Goal: Task Accomplishment & Management: Manage account settings

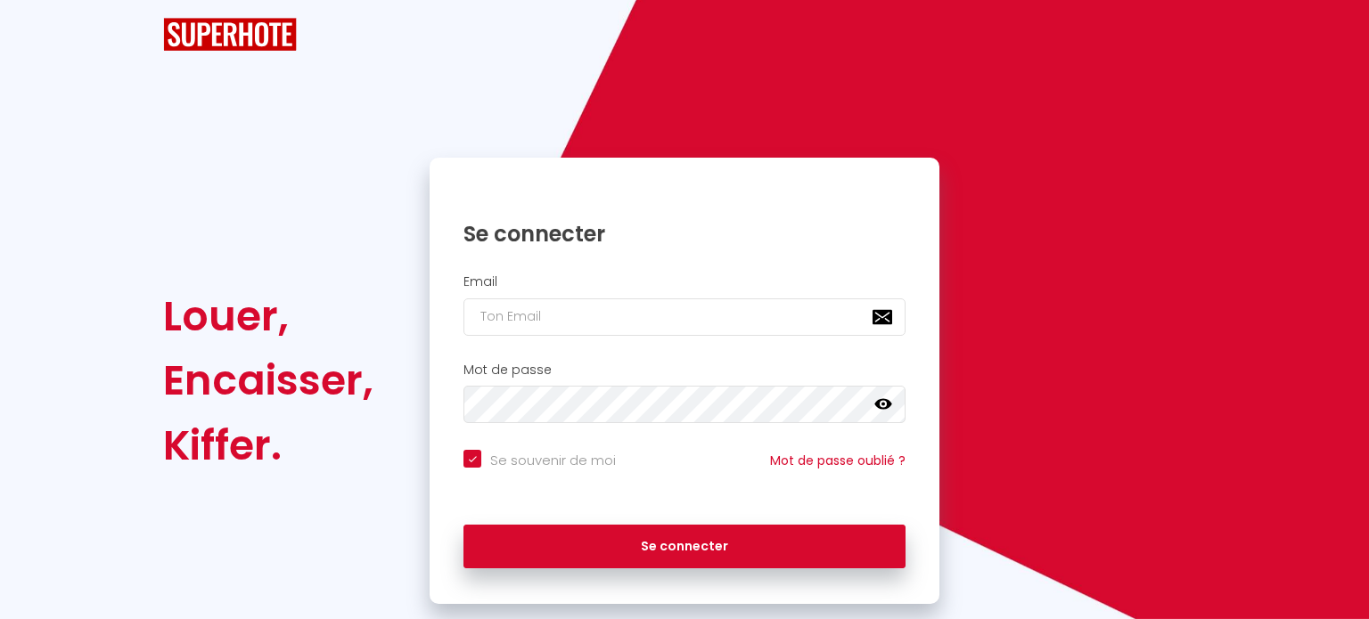
checkbox input "true"
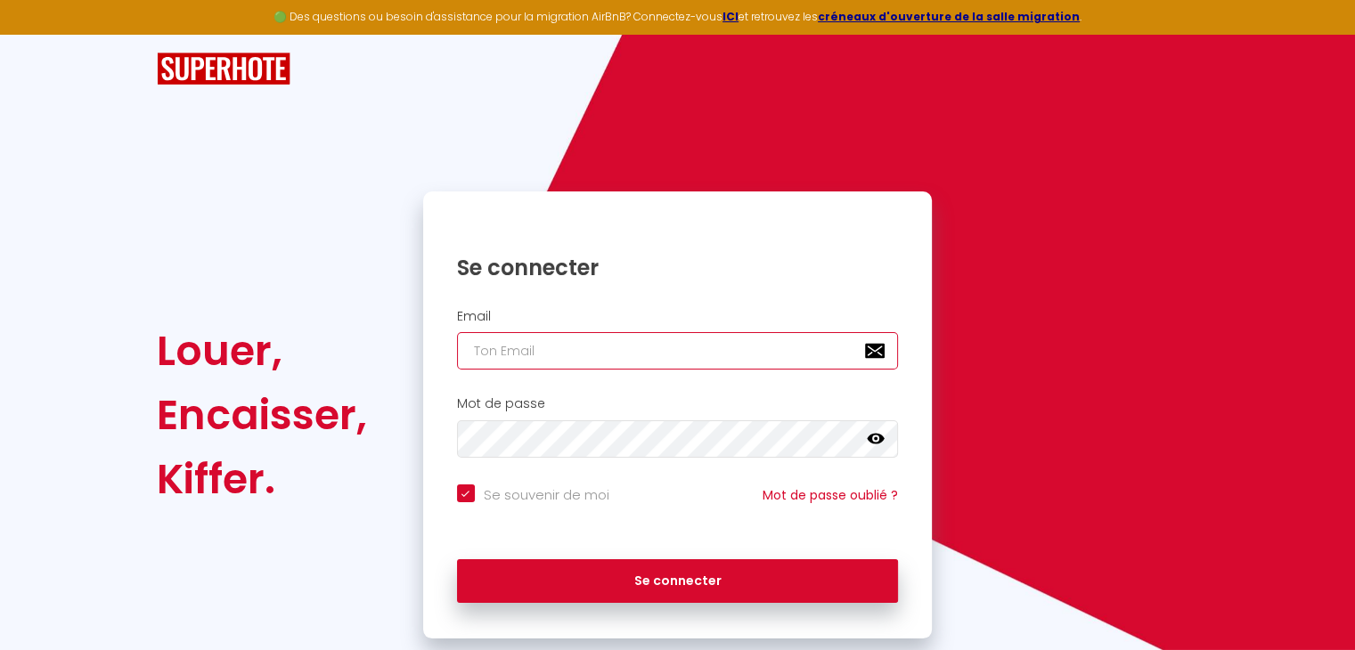
click at [535, 347] on input "email" at bounding box center [678, 350] width 442 height 37
type input "E"
checkbox input "true"
type input "ER"
checkbox input "true"
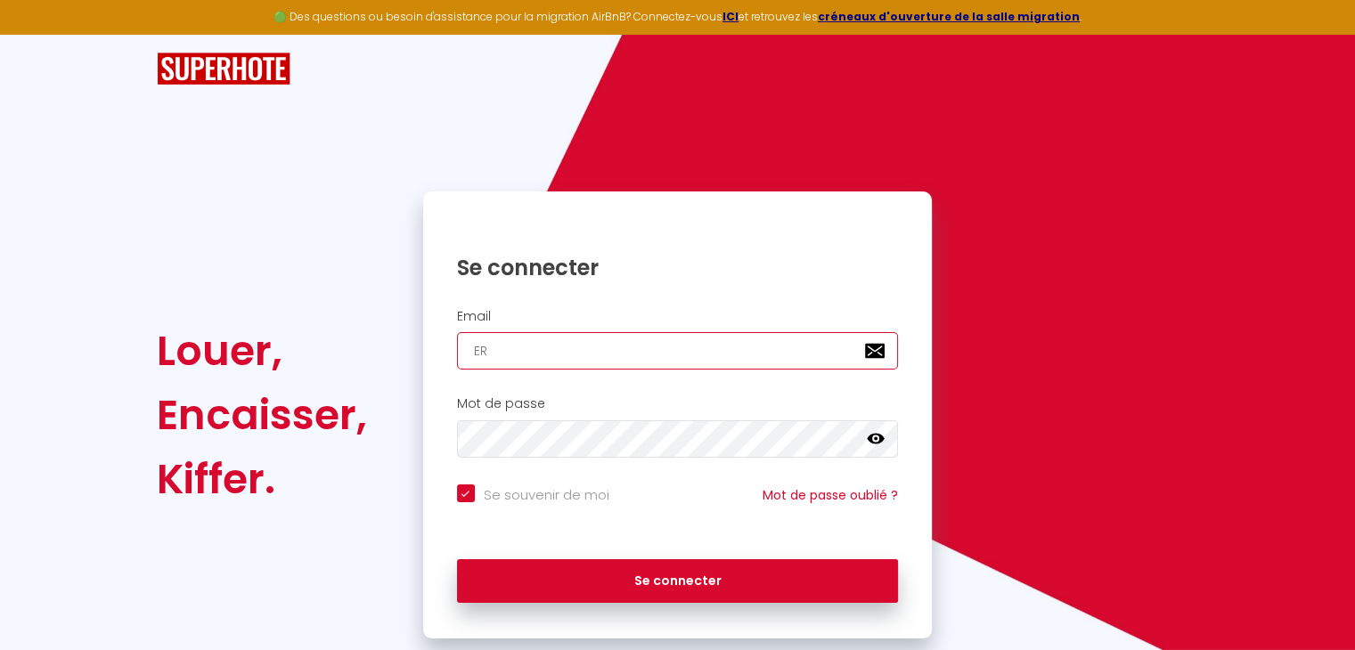
type input "[PERSON_NAME]"
checkbox input "true"
type input "ER"
checkbox input "true"
type input "E"
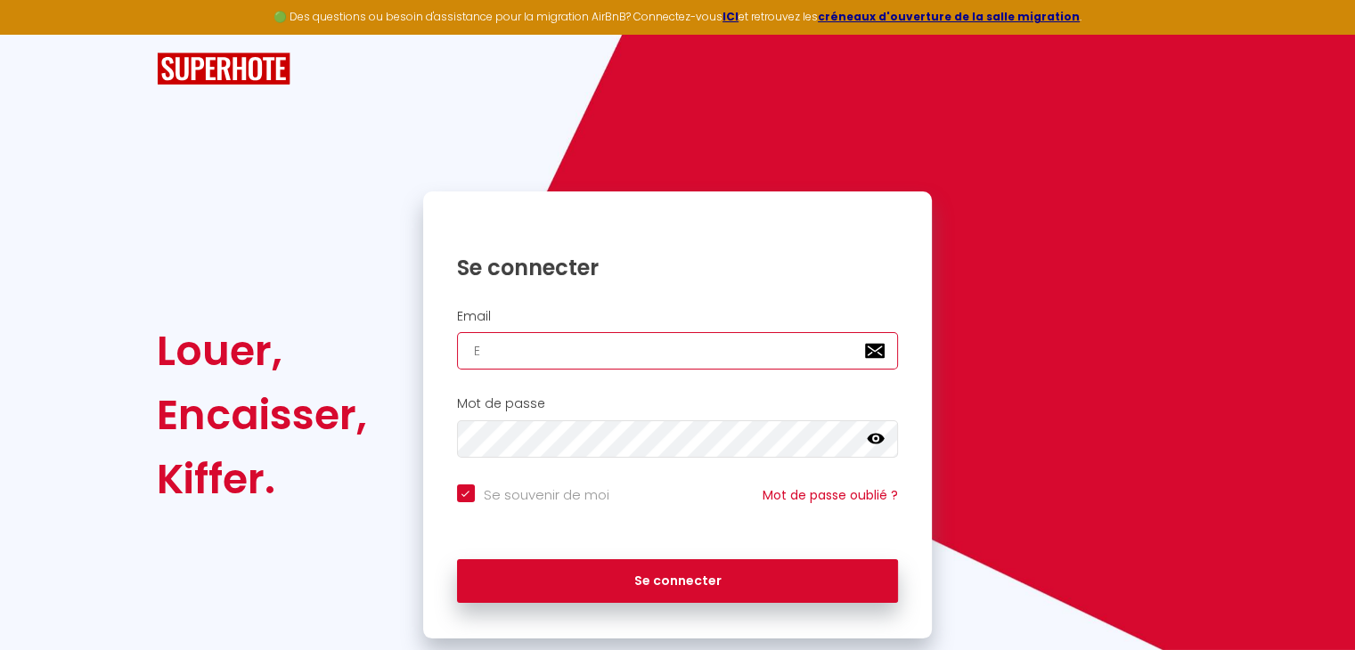
checkbox input "true"
type input "e"
checkbox input "true"
type input "er"
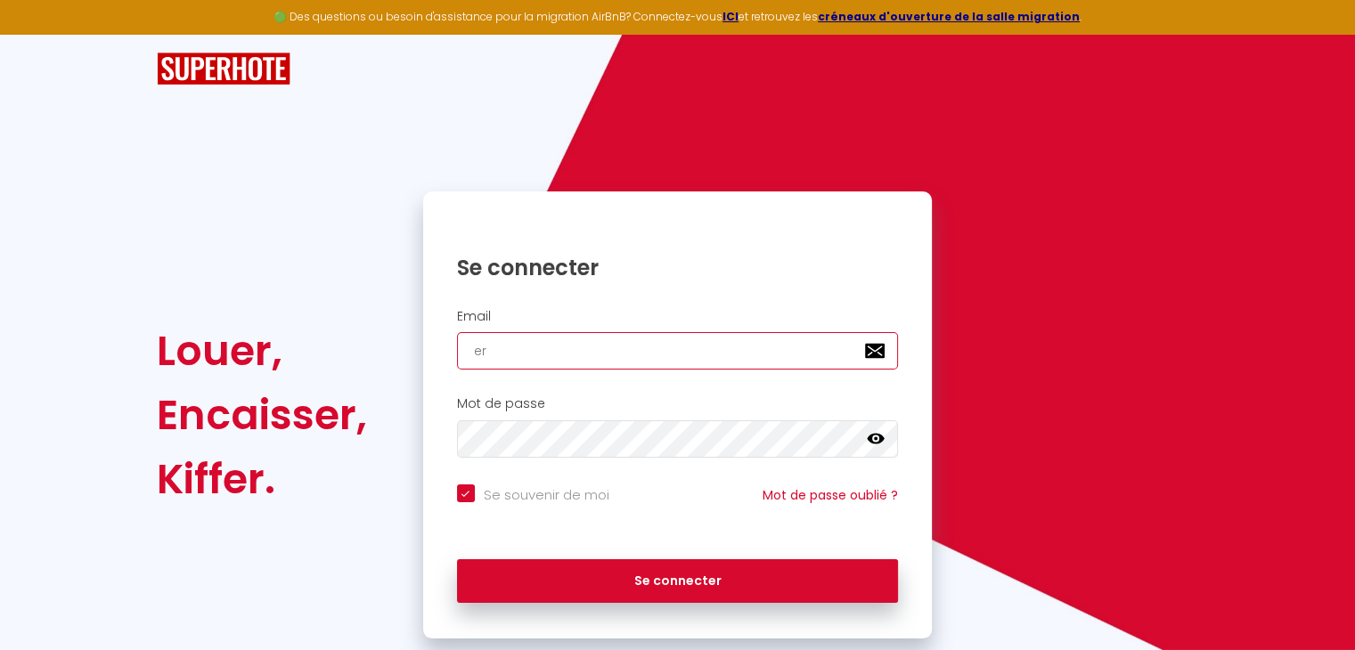
checkbox input "true"
type input "[PERSON_NAME]"
checkbox input "true"
type input "[PERSON_NAME]."
checkbox input "true"
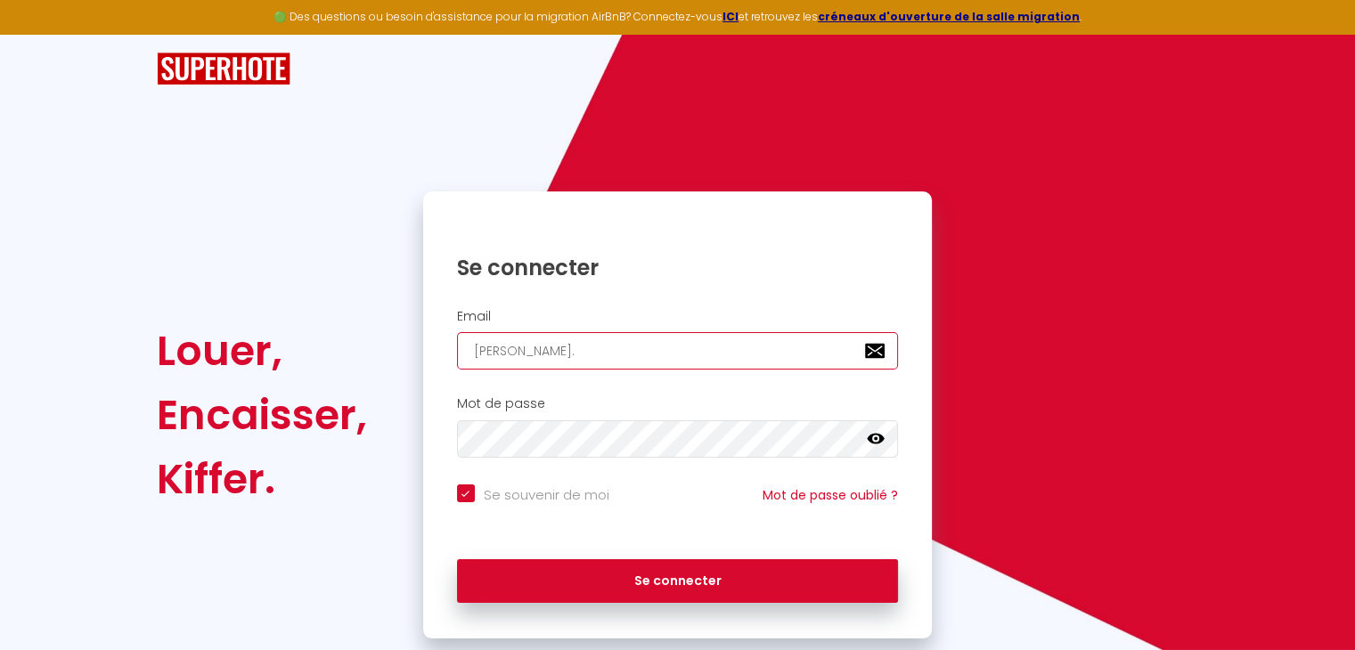
type input "[PERSON_NAME].a"
checkbox input "true"
type input "[PERSON_NAME].an"
checkbox input "true"
type input "[PERSON_NAME].ant"
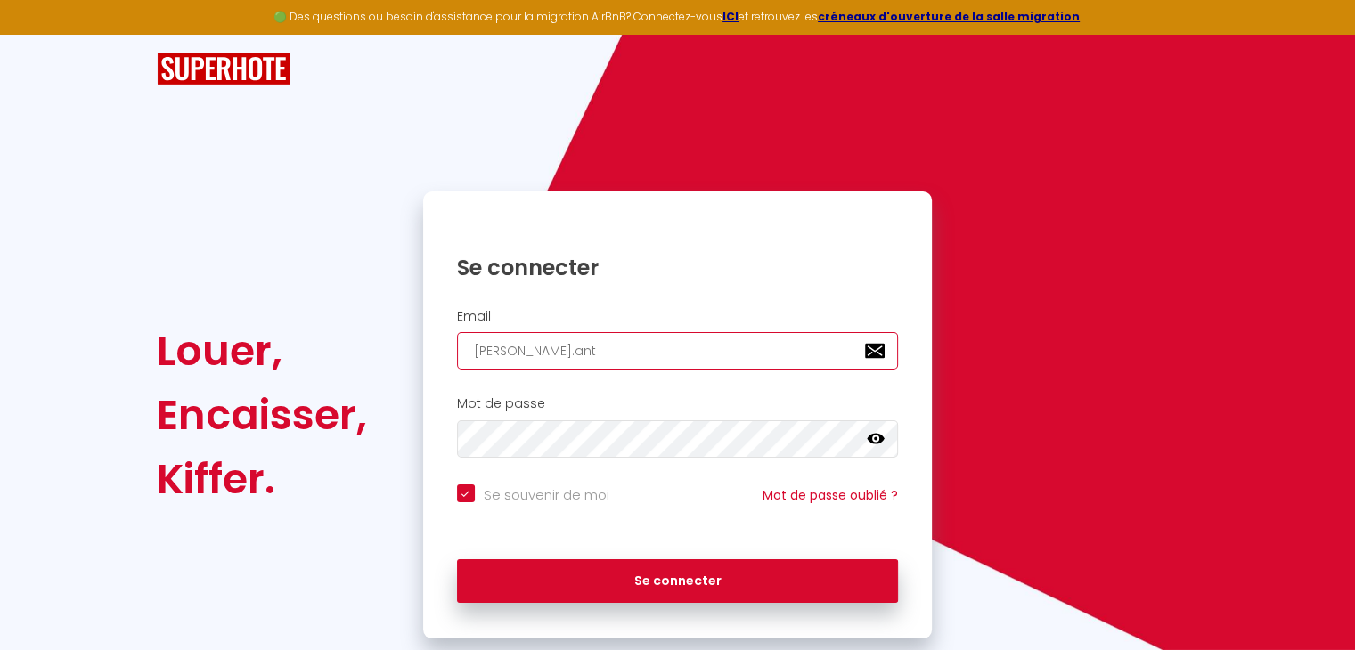
checkbox input "true"
type input "[PERSON_NAME].anto"
checkbox input "true"
type input "[PERSON_NAME].[PERSON_NAME]"
checkbox input "true"
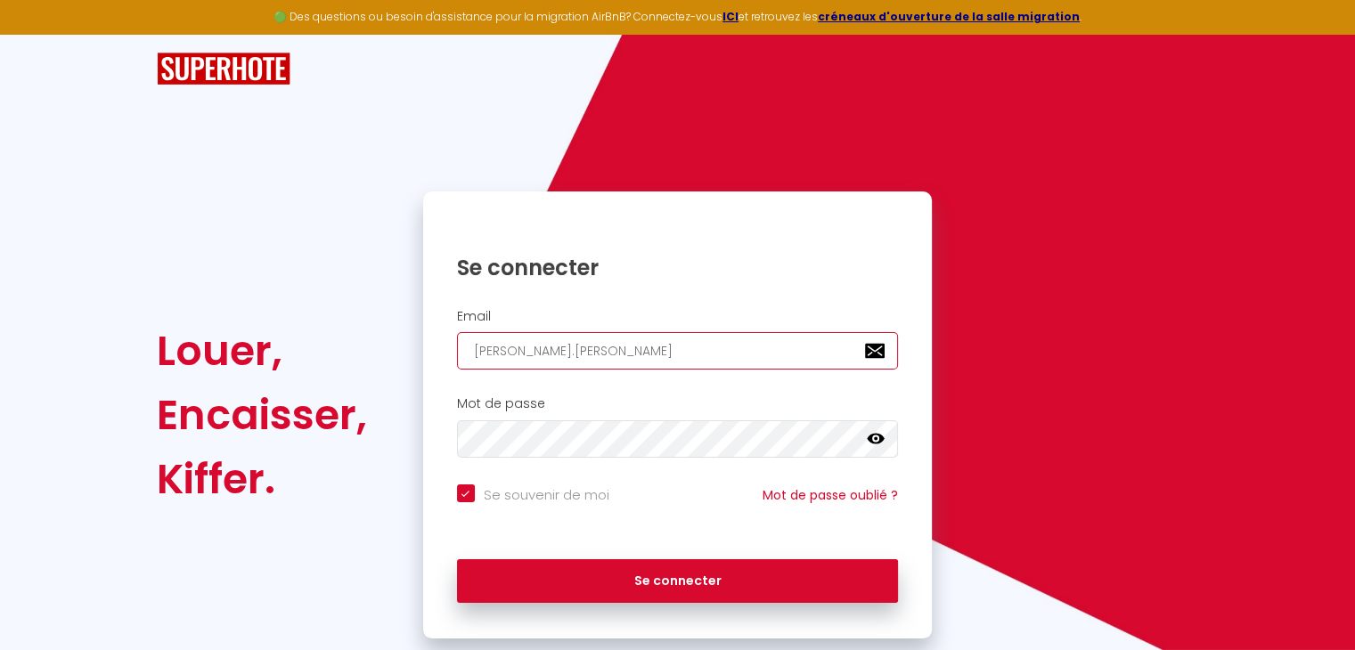
type input "[PERSON_NAME].[PERSON_NAME]"
checkbox input "true"
type input "[PERSON_NAME].[PERSON_NAME]@"
checkbox input "true"
type input "[PERSON_NAME].antony@o"
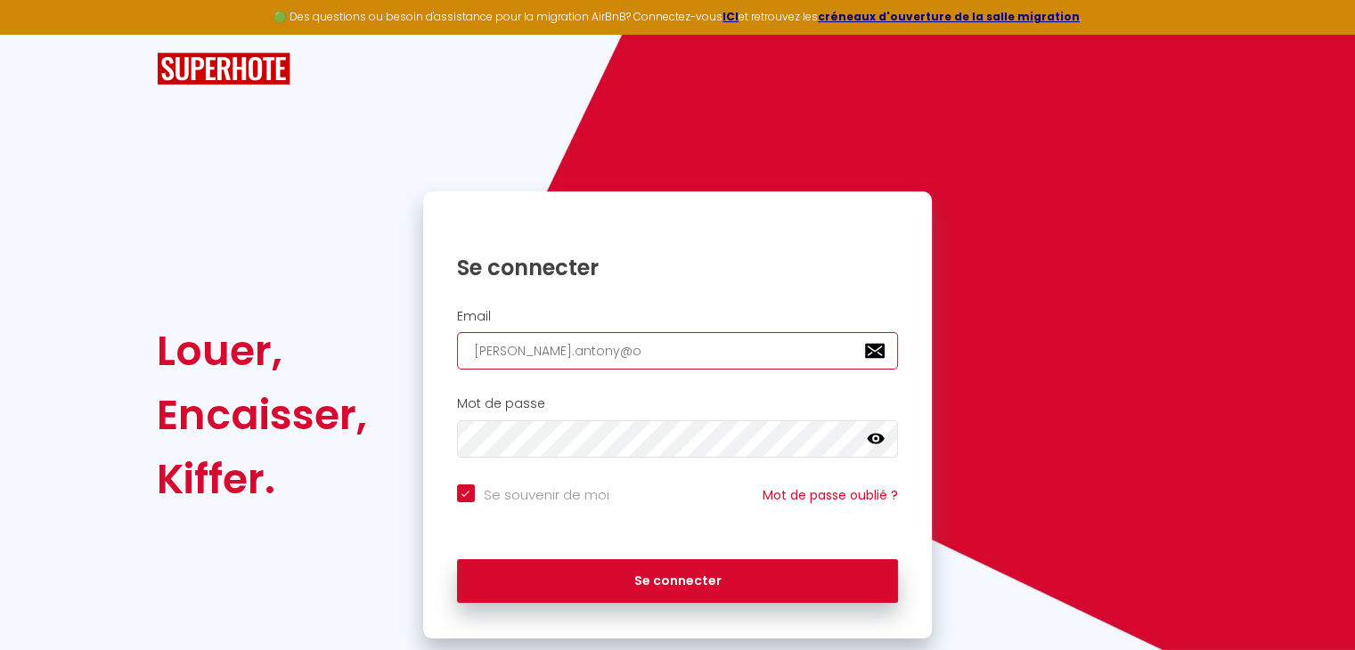
checkbox input "true"
type input "[PERSON_NAME].antony@ou"
checkbox input "true"
type input "[PERSON_NAME].antony@out"
checkbox input "true"
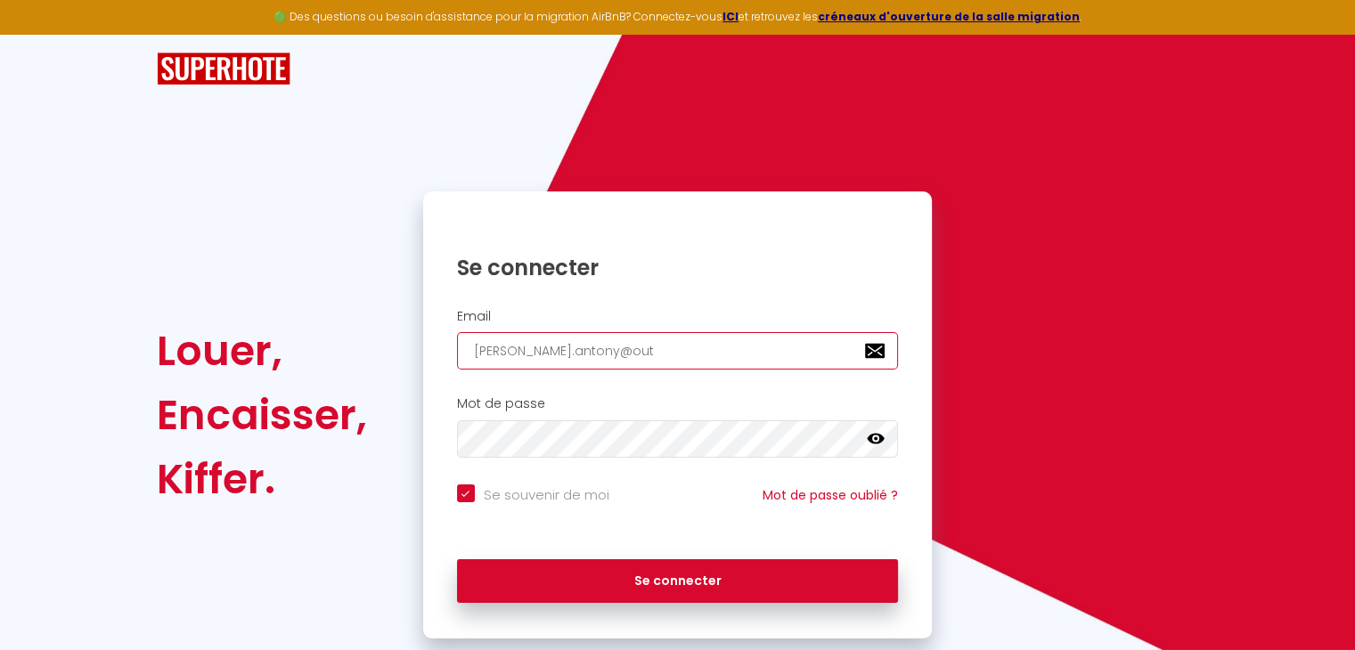
type input "[PERSON_NAME].antony@outl"
checkbox input "true"
type input "[PERSON_NAME].antony@outlo"
checkbox input "true"
type input "[PERSON_NAME].antony@outloo"
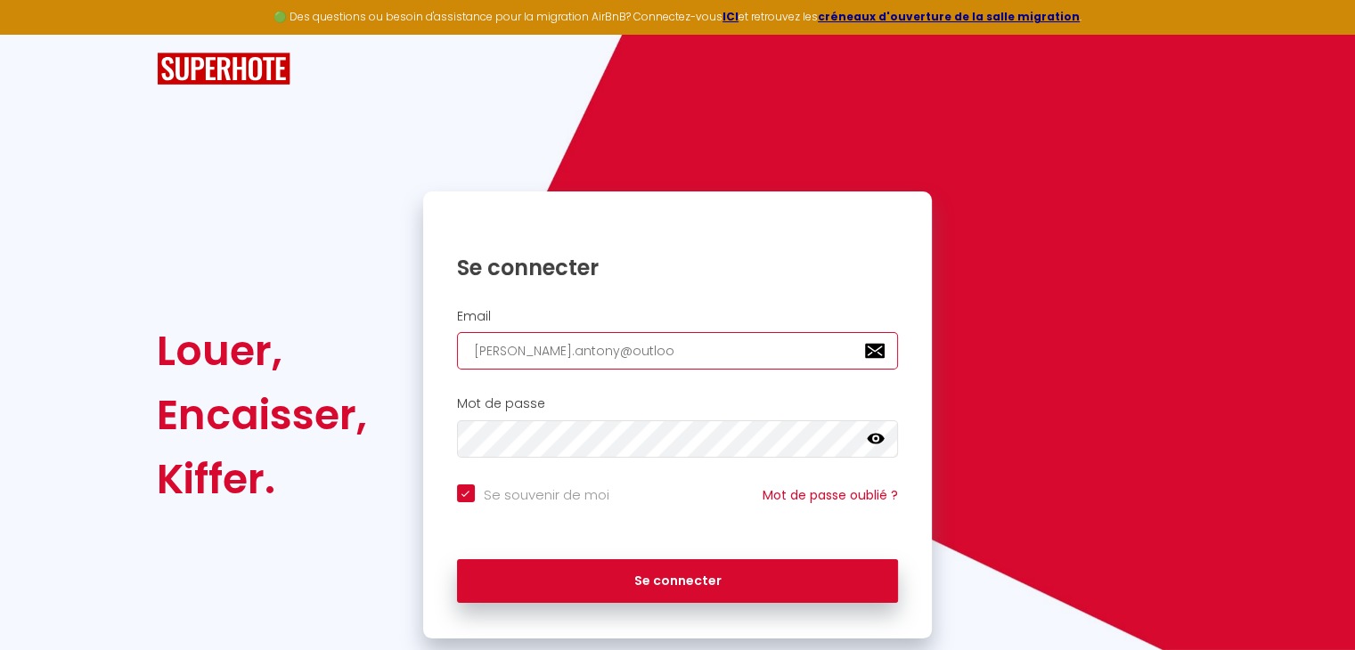
checkbox input "true"
type input "[PERSON_NAME][EMAIL_ADDRESS]"
checkbox input "true"
type input "[PERSON_NAME][EMAIL_ADDRESS]."
checkbox input "true"
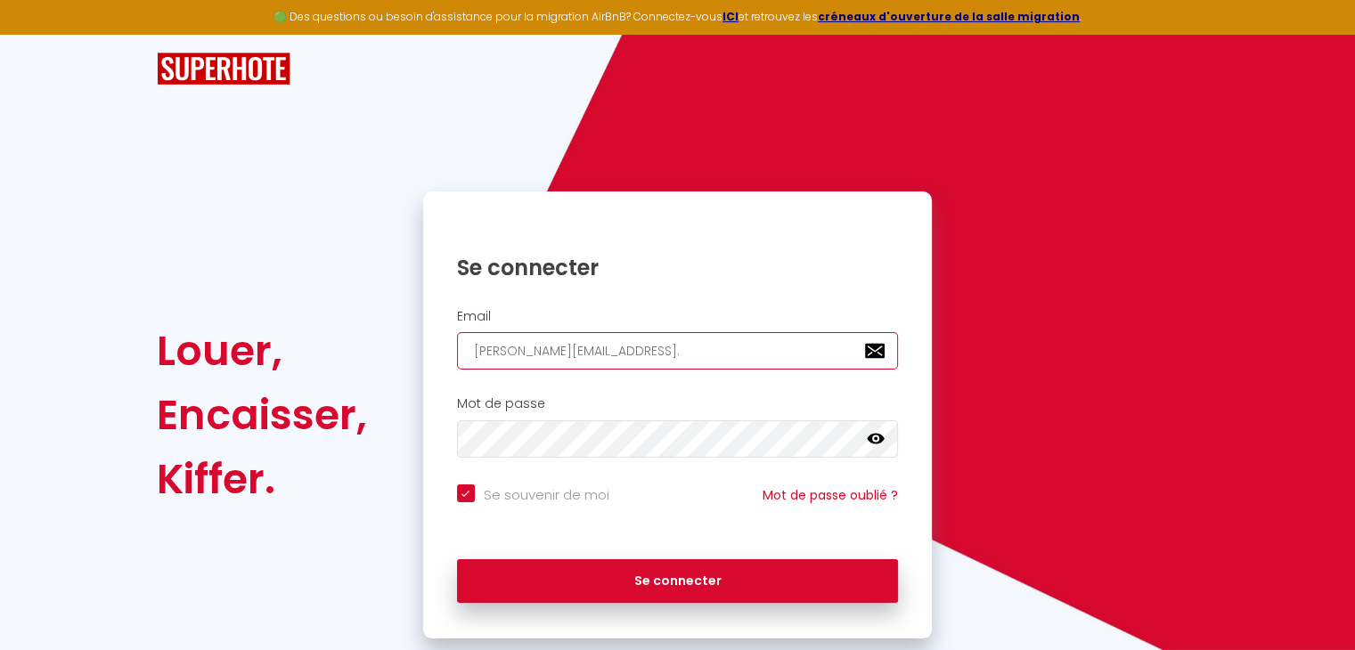
type input "[PERSON_NAME].antony@outlook.f"
checkbox input "true"
type input "[PERSON_NAME][EMAIL_ADDRESS][DOMAIN_NAME]"
checkbox input "true"
type input "[PERSON_NAME][EMAIL_ADDRESS][DOMAIN_NAME]"
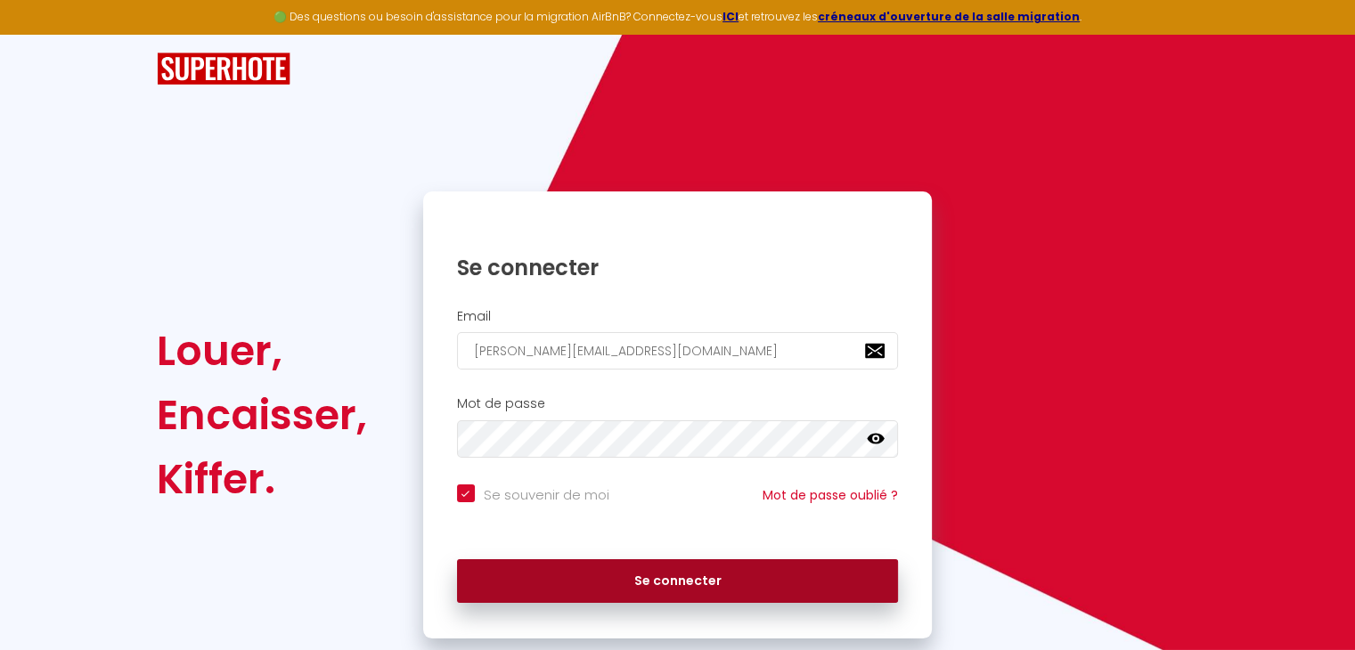
click at [671, 573] on button "Se connecter" at bounding box center [678, 582] width 442 height 45
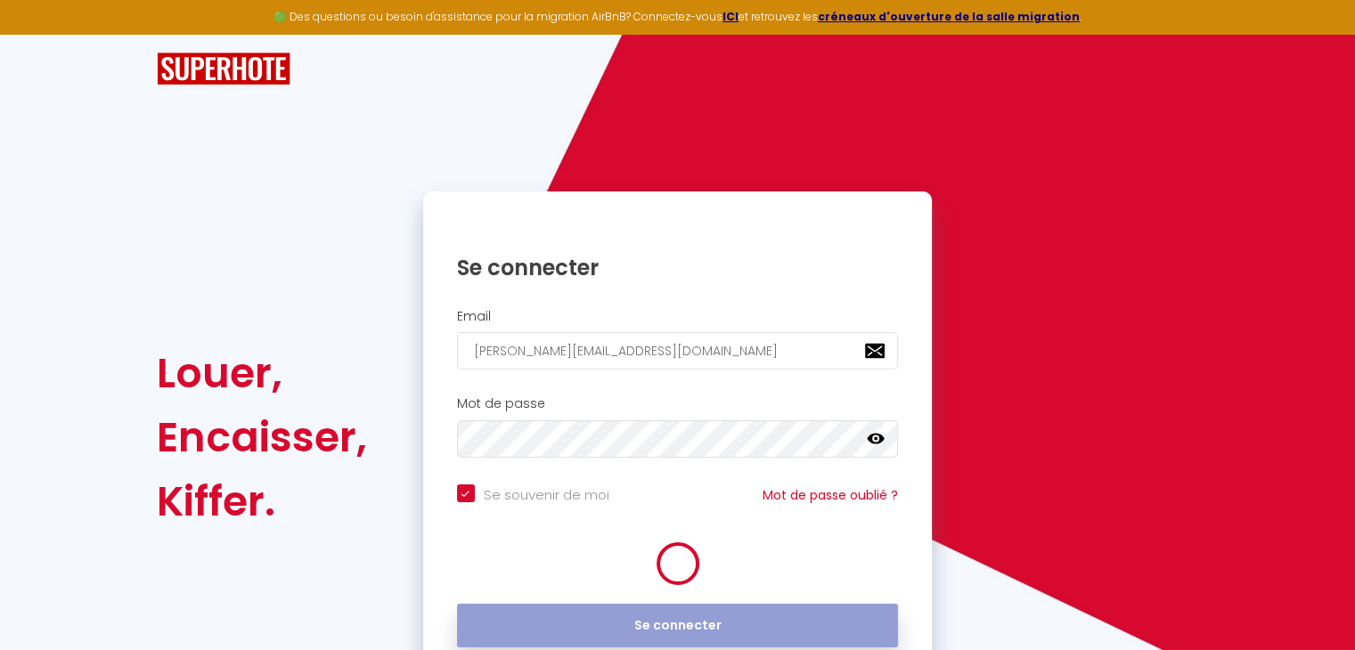
checkbox input "true"
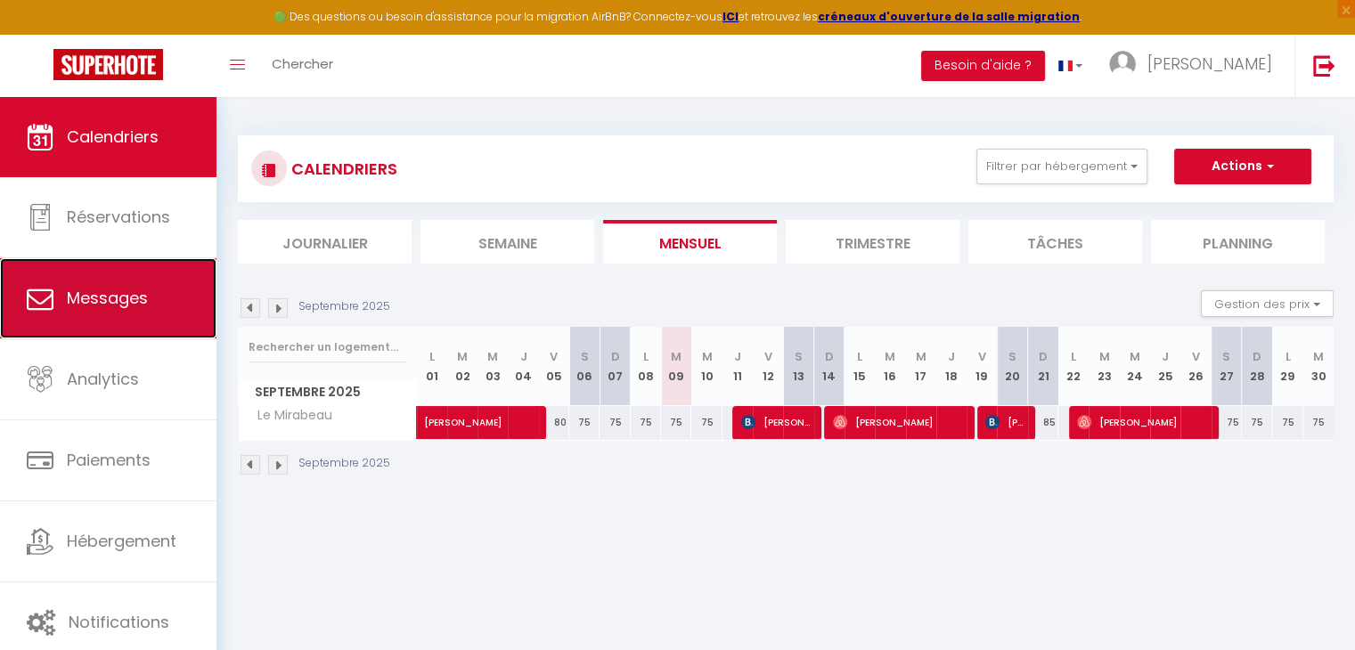
click at [88, 304] on span "Messages" at bounding box center [107, 298] width 81 height 22
select select "message"
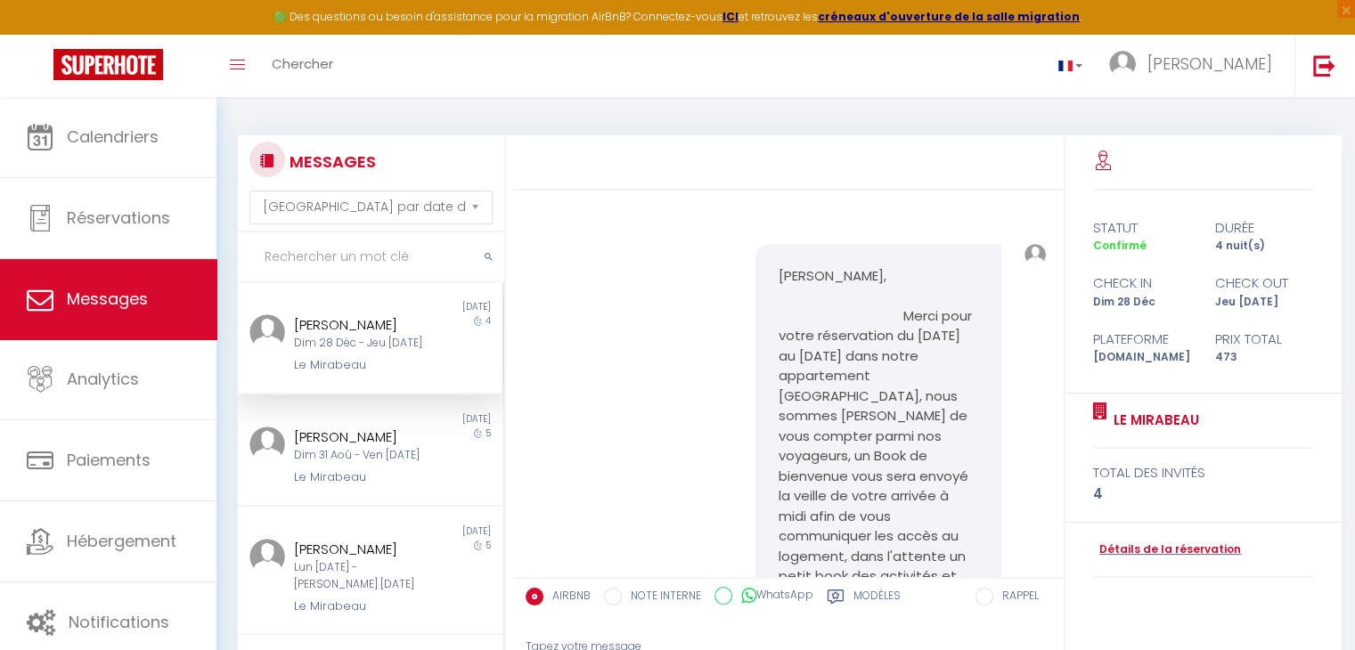
scroll to position [262, 0]
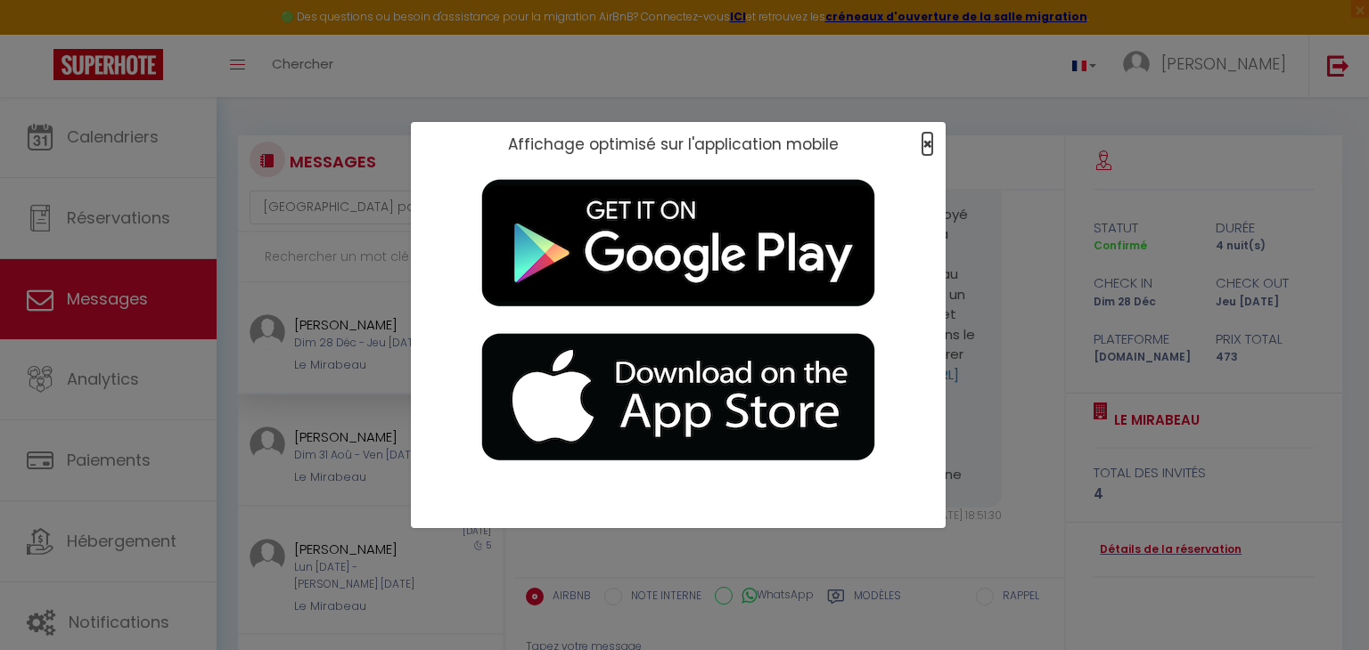
click at [922, 143] on span "×" at bounding box center [927, 144] width 10 height 22
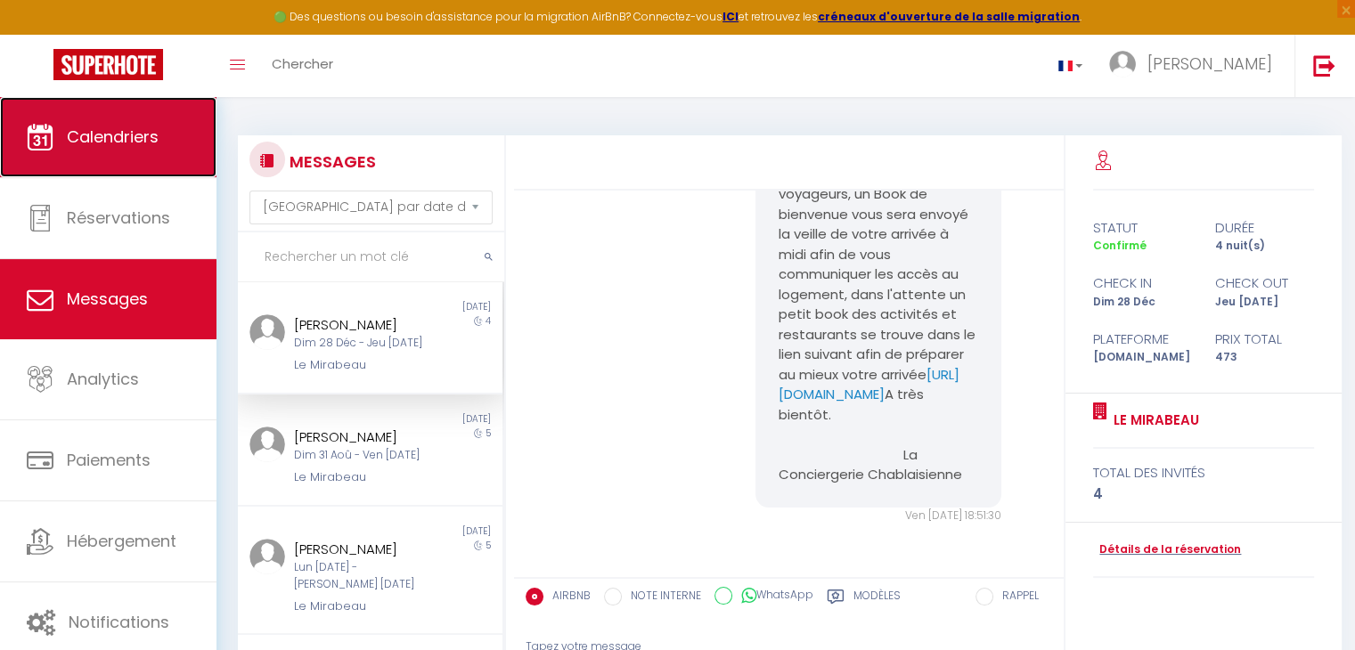
click at [117, 161] on link "Calendriers" at bounding box center [108, 137] width 217 height 80
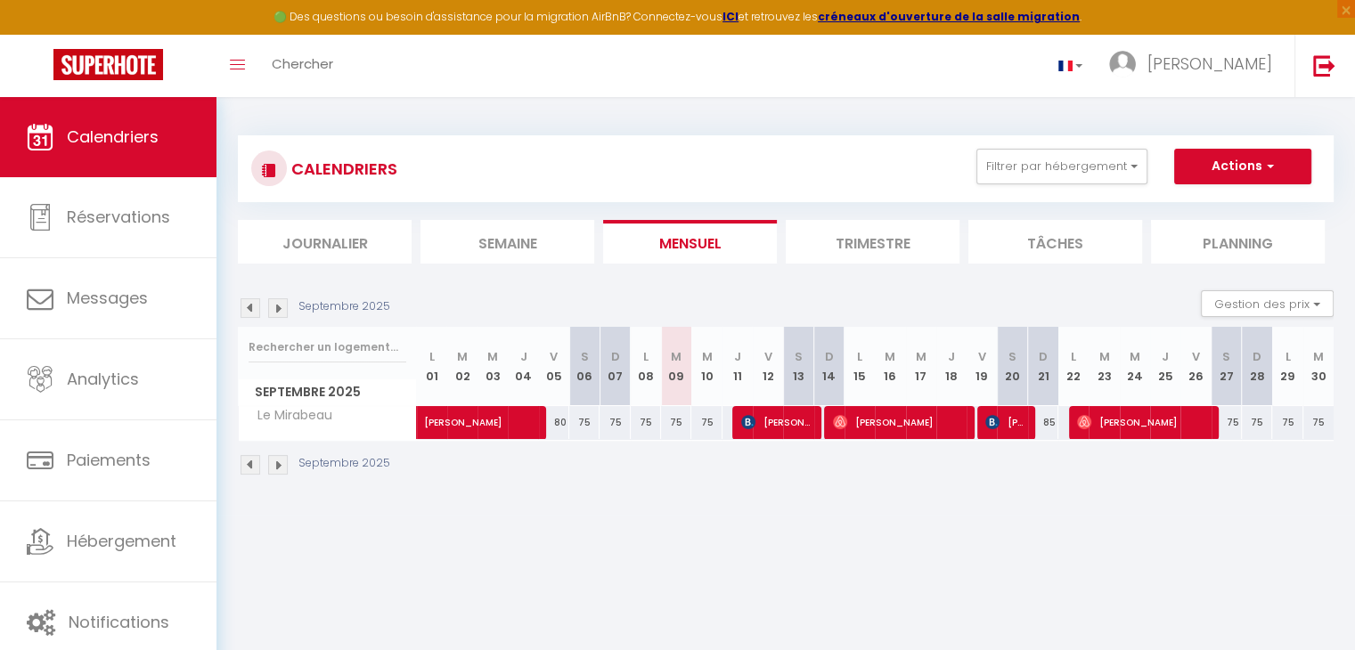
click at [278, 471] on img at bounding box center [278, 465] width 20 height 20
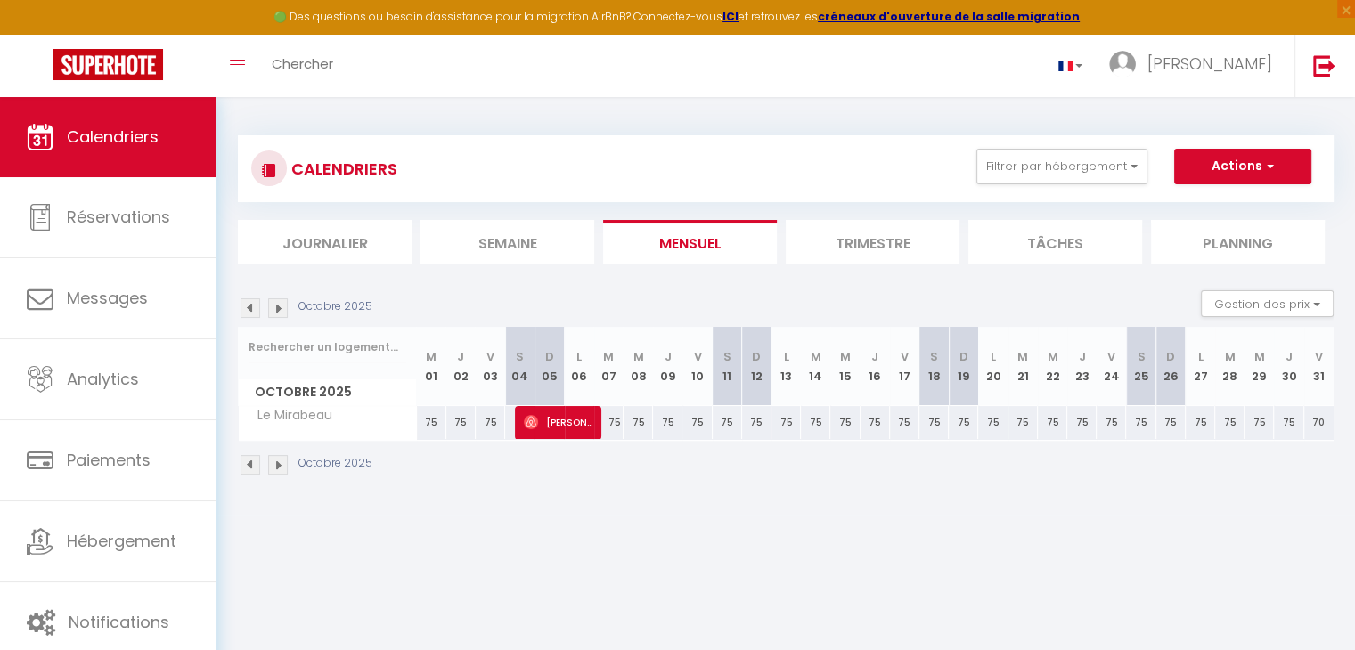
click at [612, 429] on div "75" at bounding box center [608, 422] width 29 height 33
type input "75"
type input "[DATE] Octobre 2025"
type input "Mer 08 Octobre 2025"
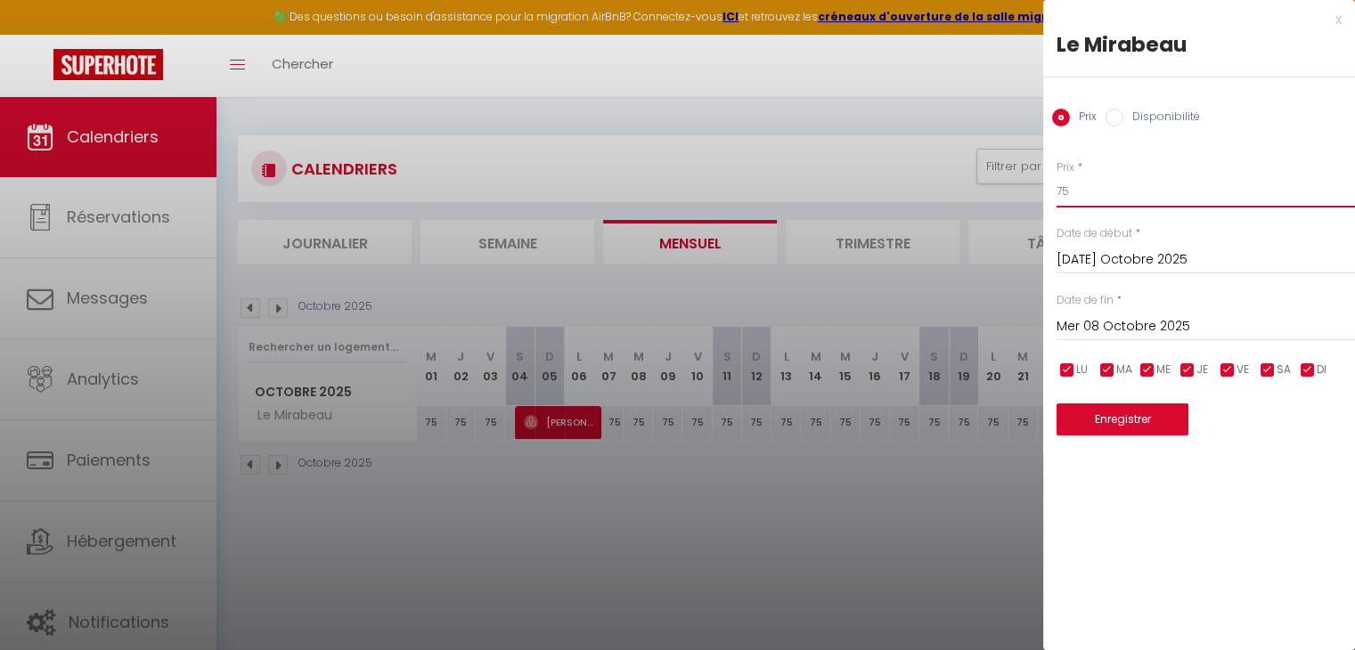
click at [1101, 190] on input "75" at bounding box center [1206, 192] width 298 height 32
type input "72"
click at [1115, 328] on input "Mer 08 Octobre 2025" at bounding box center [1206, 326] width 298 height 23
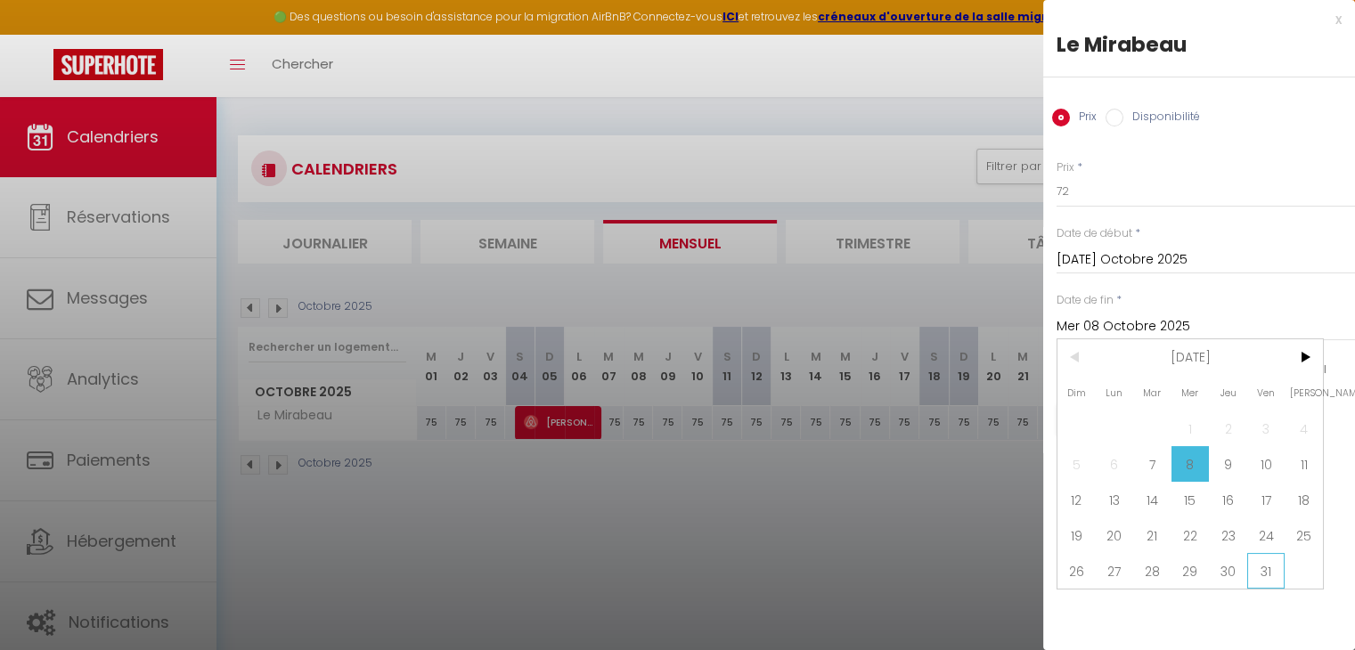
click at [1259, 575] on span "31" at bounding box center [1266, 571] width 38 height 36
type input "Ven 31 Octobre 2025"
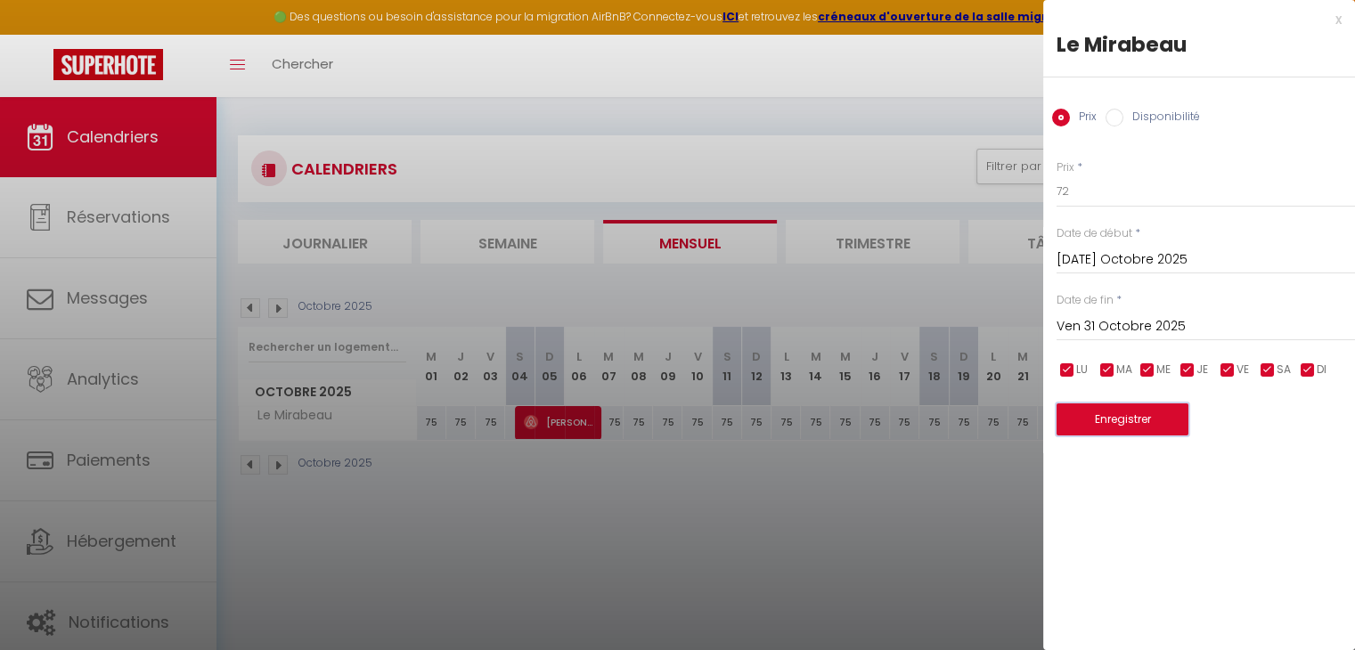
click at [1136, 420] on button "Enregistrer" at bounding box center [1123, 420] width 132 height 32
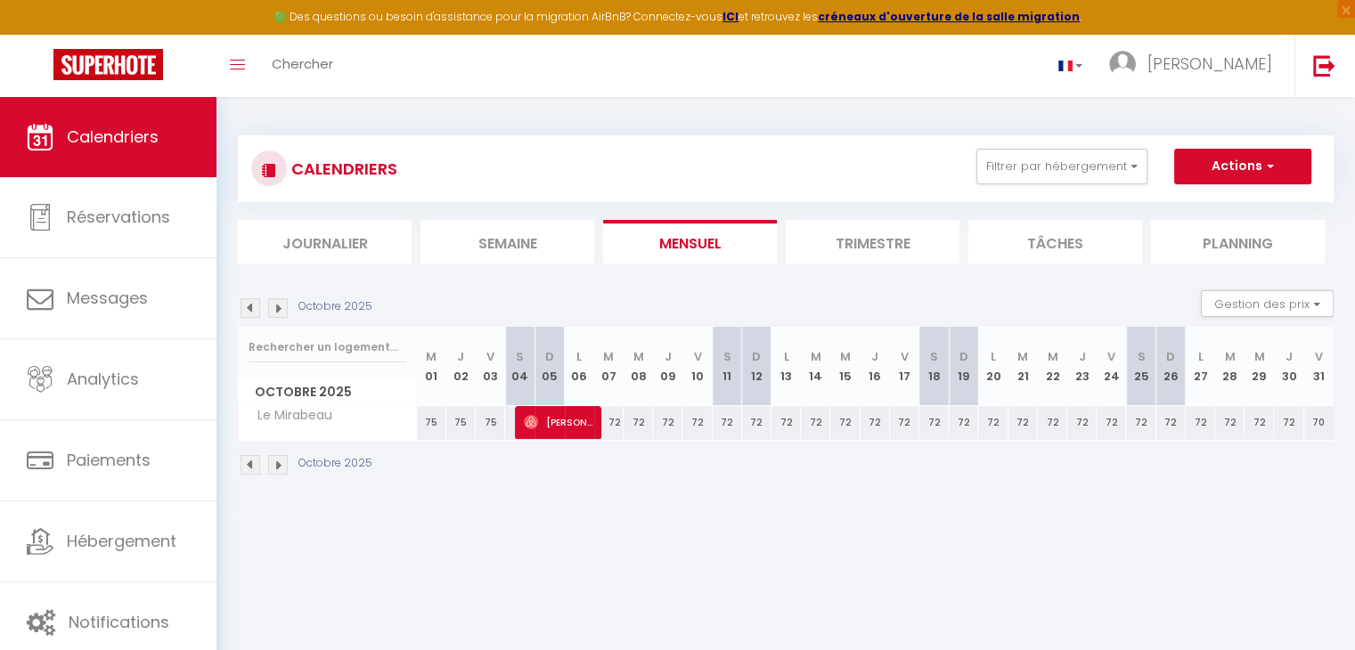
click at [280, 467] on img at bounding box center [278, 465] width 20 height 20
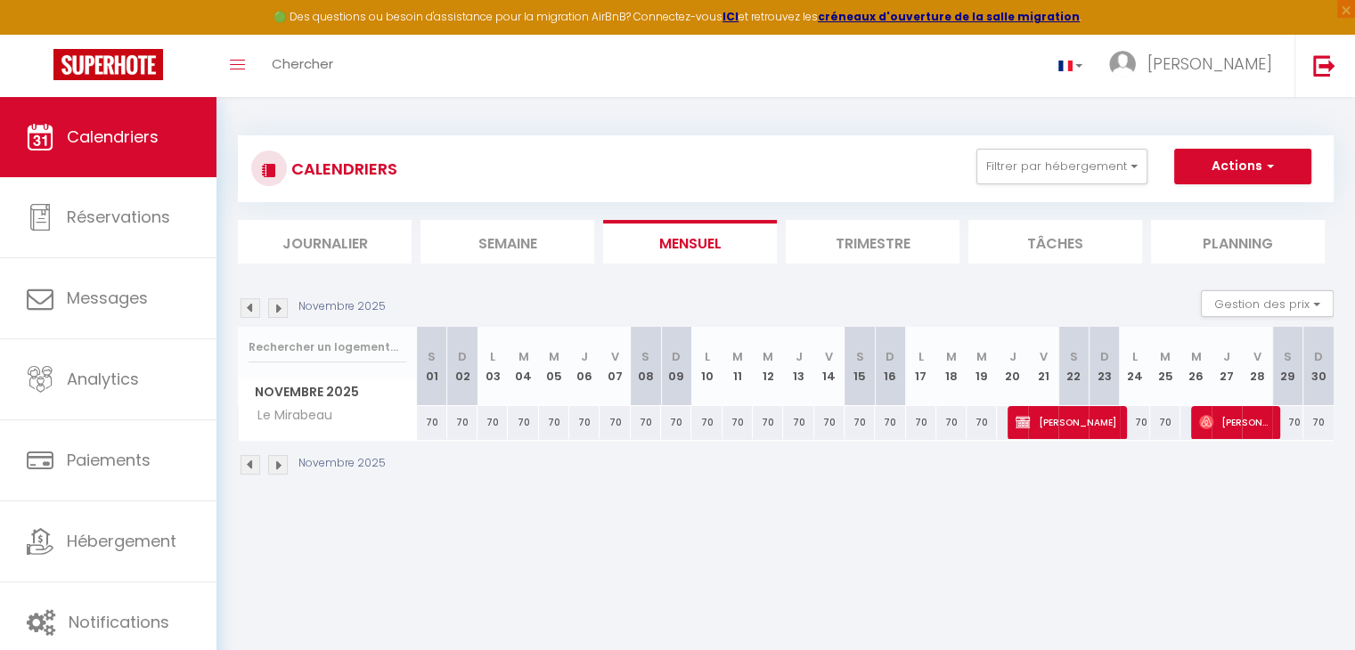
click at [245, 465] on img at bounding box center [251, 465] width 20 height 20
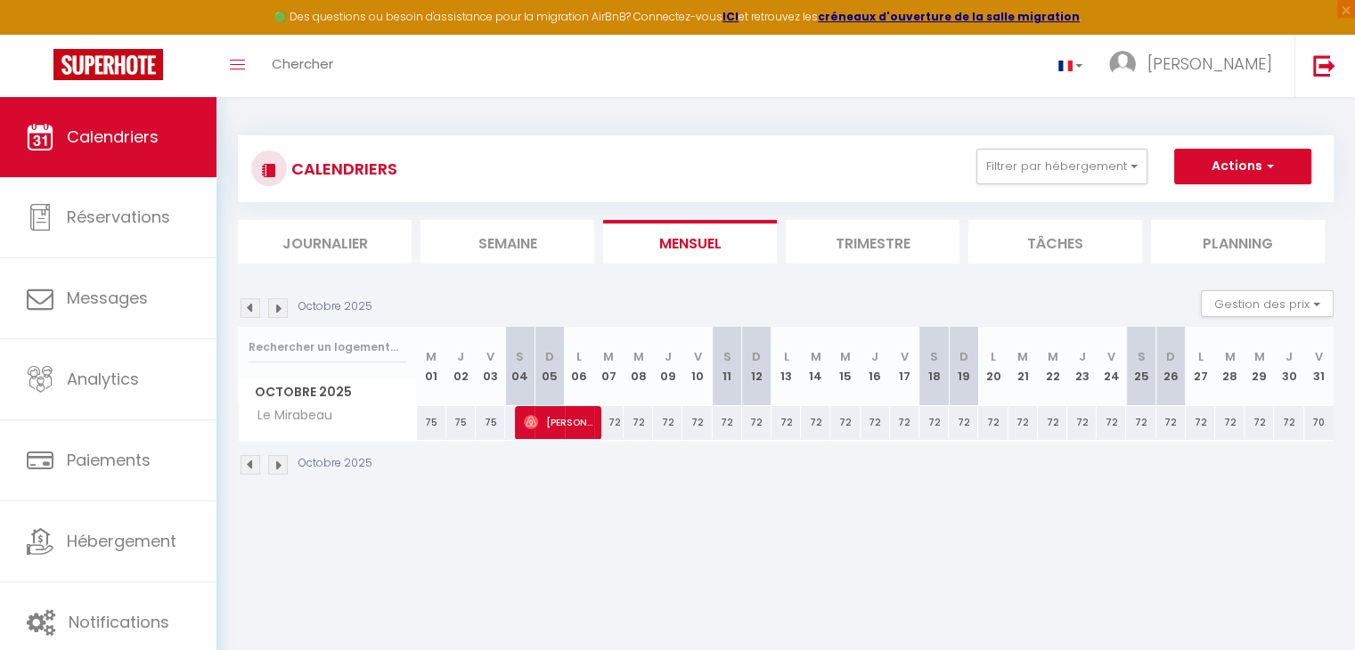
click at [282, 463] on img at bounding box center [278, 465] width 20 height 20
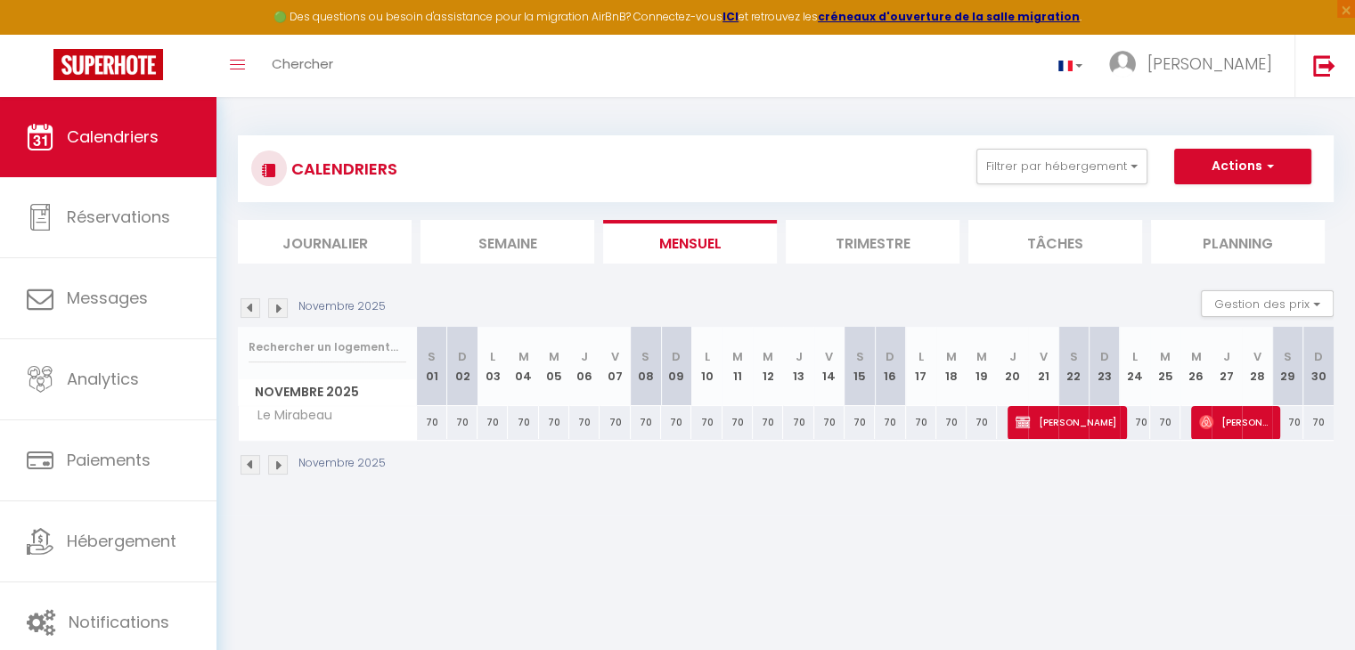
click at [432, 423] on div "70" at bounding box center [432, 422] width 30 height 33
type input "70"
type input "[PERSON_NAME] 01 Novembre 2025"
type input "Dim 02 Novembre 2025"
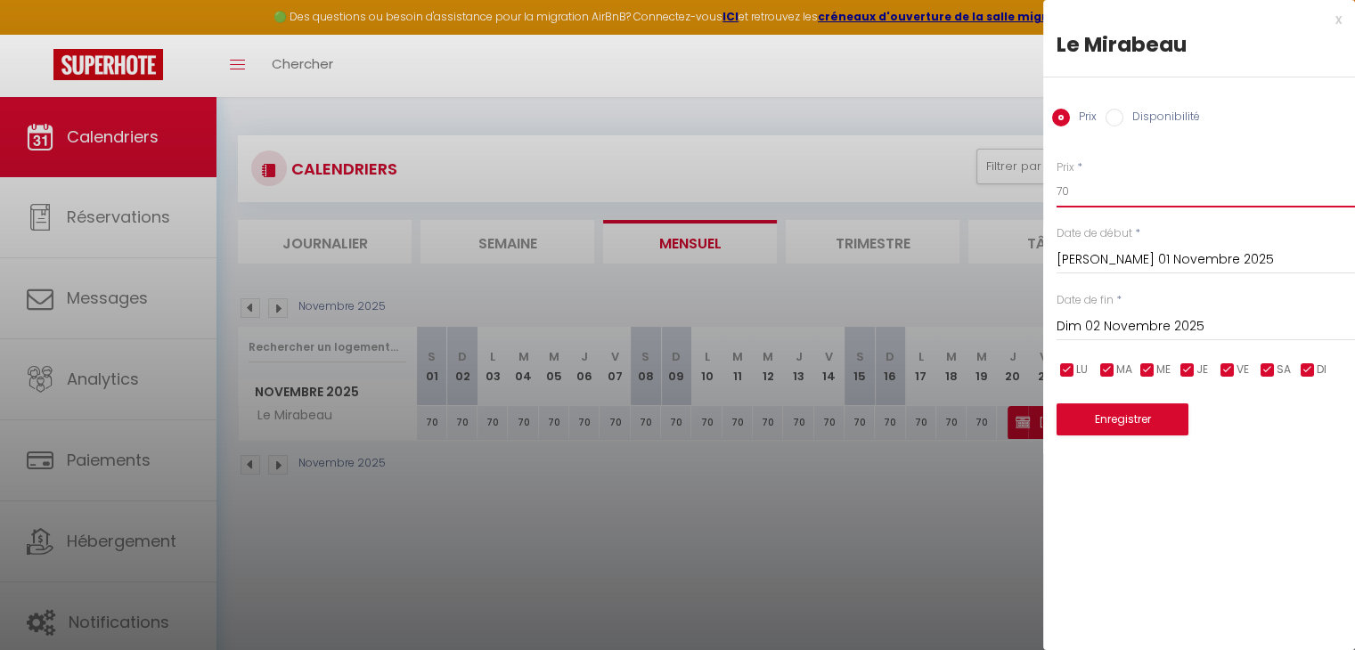
click at [1073, 188] on input "70" at bounding box center [1206, 192] width 298 height 32
type input "7"
type input "68"
click at [1108, 320] on input "Dim 02 Novembre 2025" at bounding box center [1206, 326] width 298 height 23
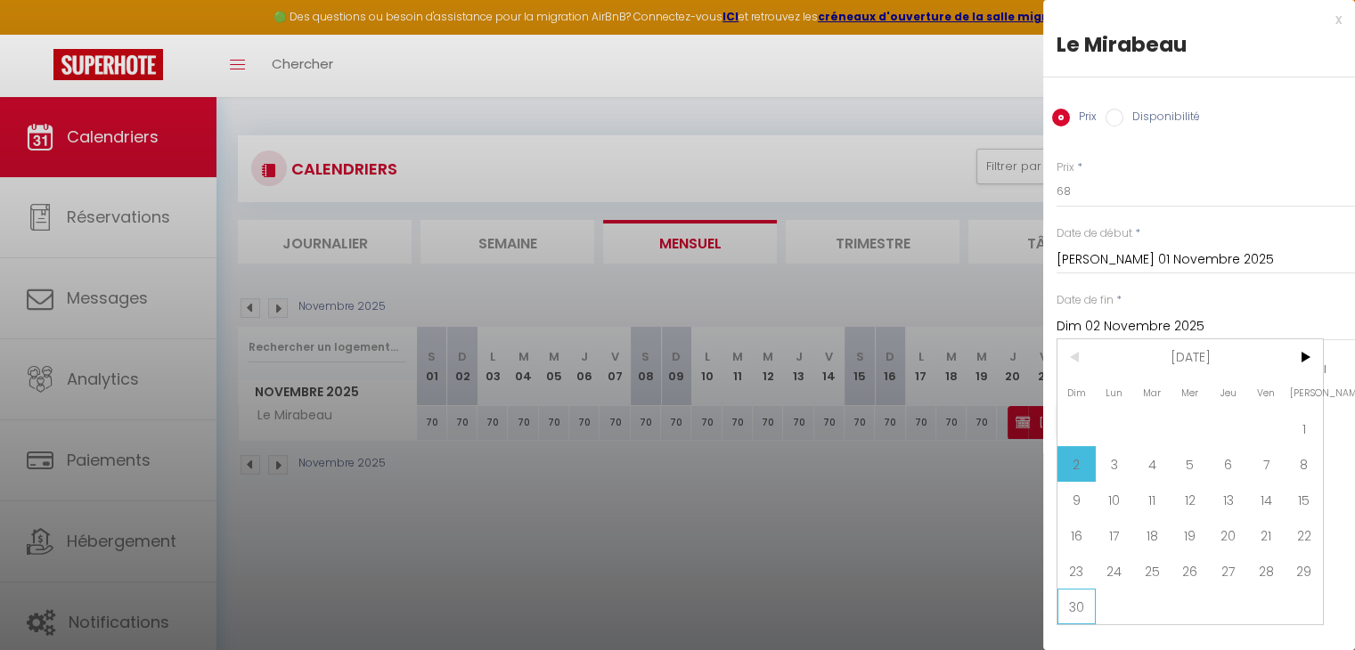
click at [1074, 608] on span "30" at bounding box center [1077, 607] width 38 height 36
type input "Dim 30 Novembre 2025"
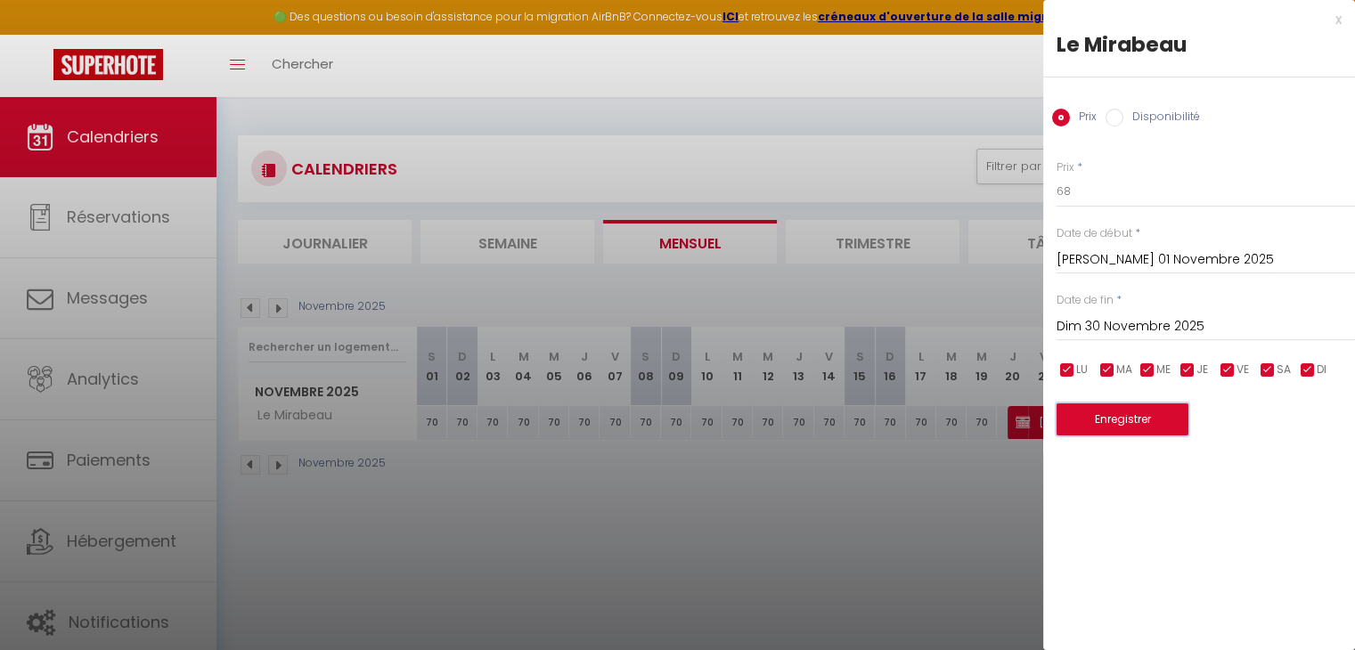
click at [1123, 414] on button "Enregistrer" at bounding box center [1123, 420] width 132 height 32
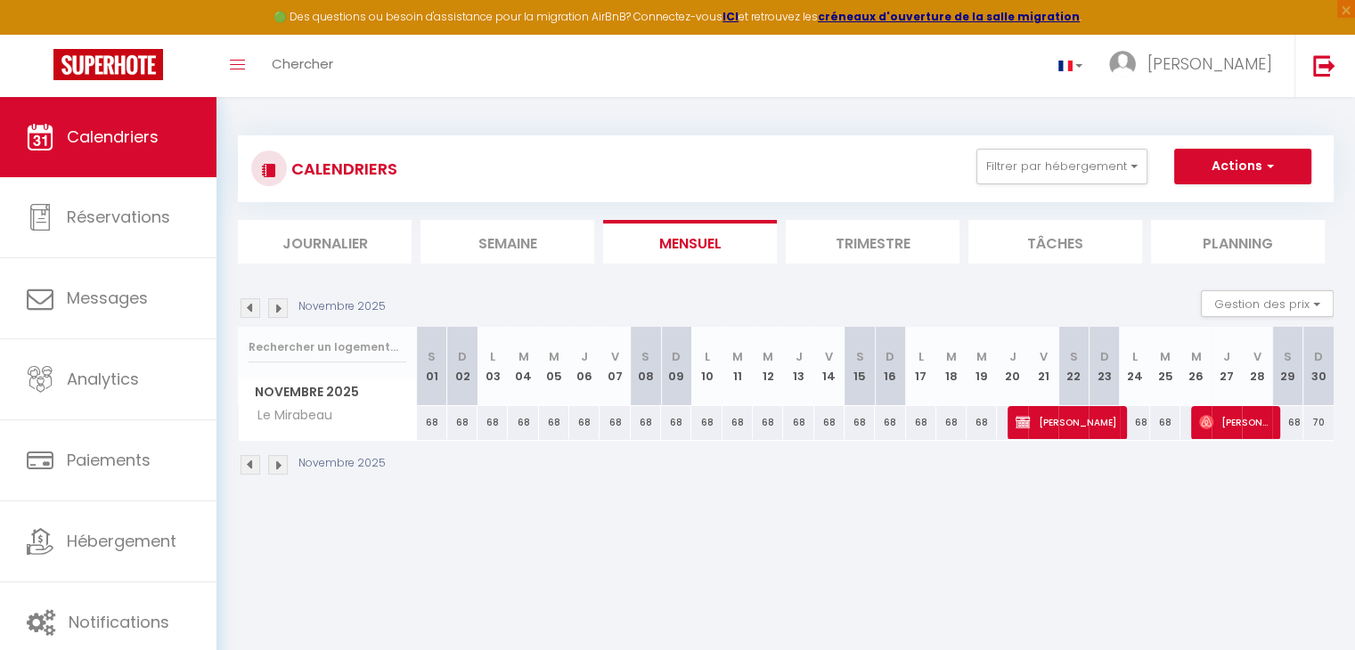
click at [282, 464] on img at bounding box center [278, 465] width 20 height 20
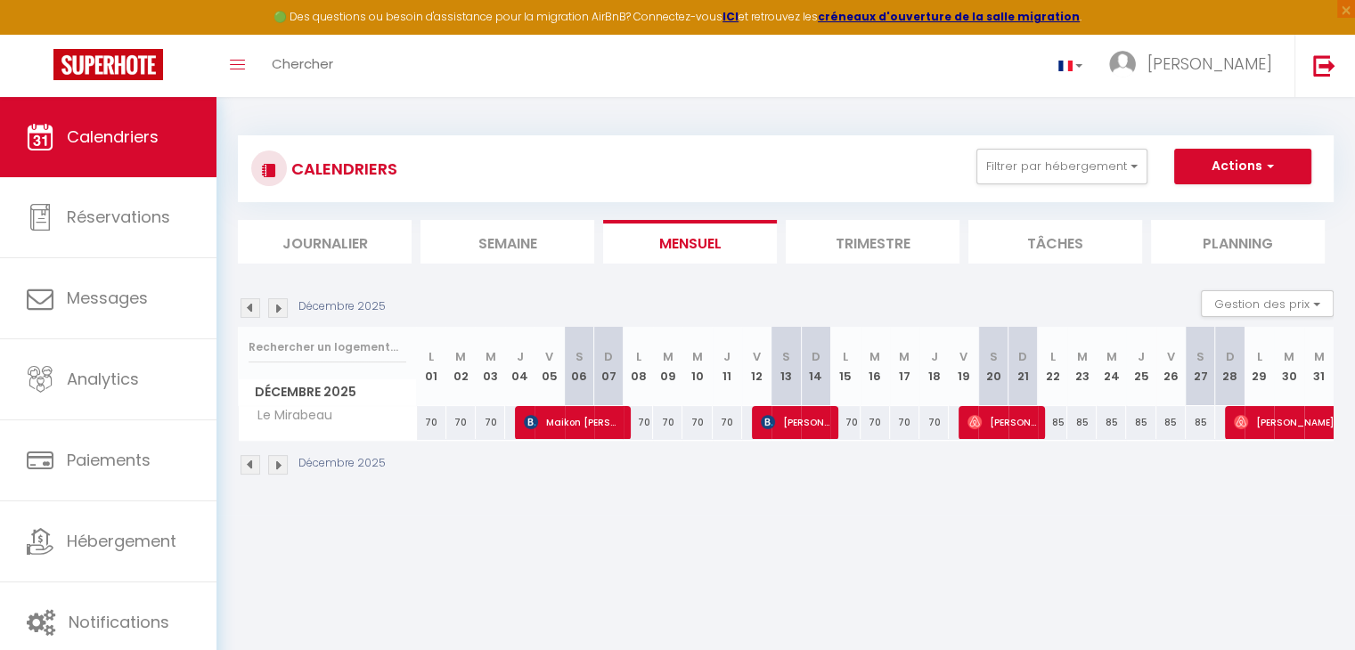
click at [251, 468] on img at bounding box center [251, 465] width 20 height 20
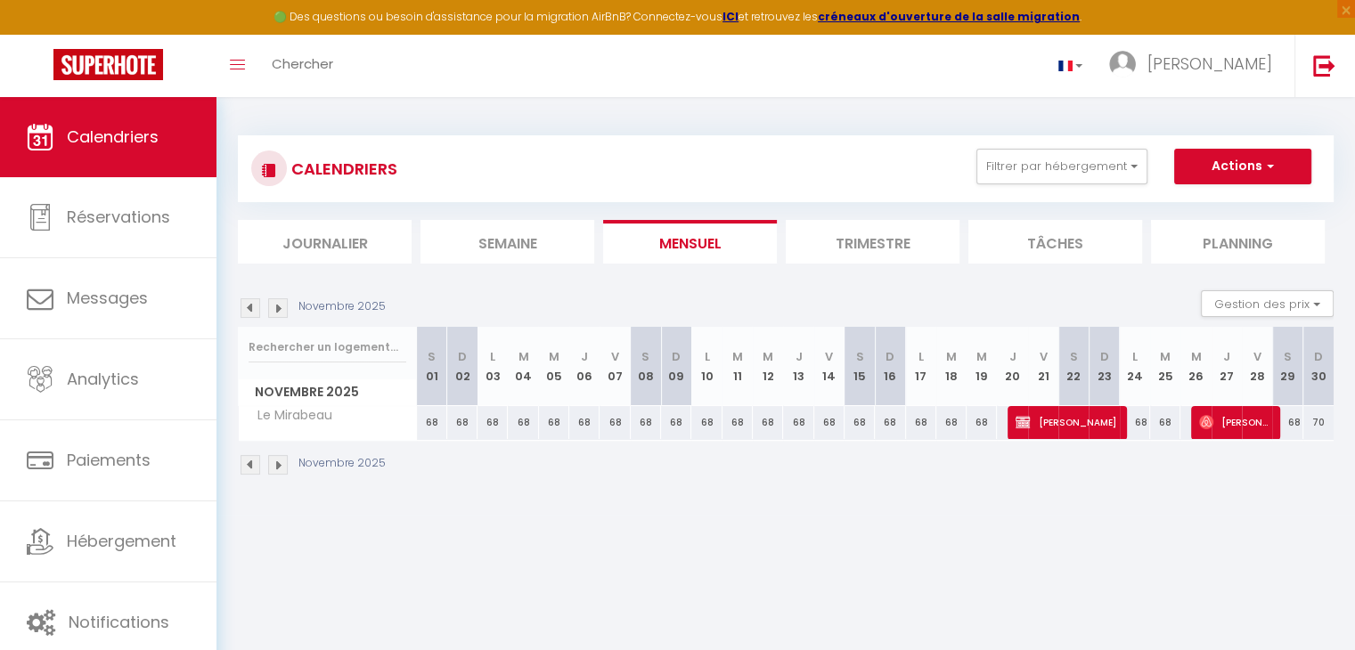
click at [251, 468] on img at bounding box center [251, 465] width 20 height 20
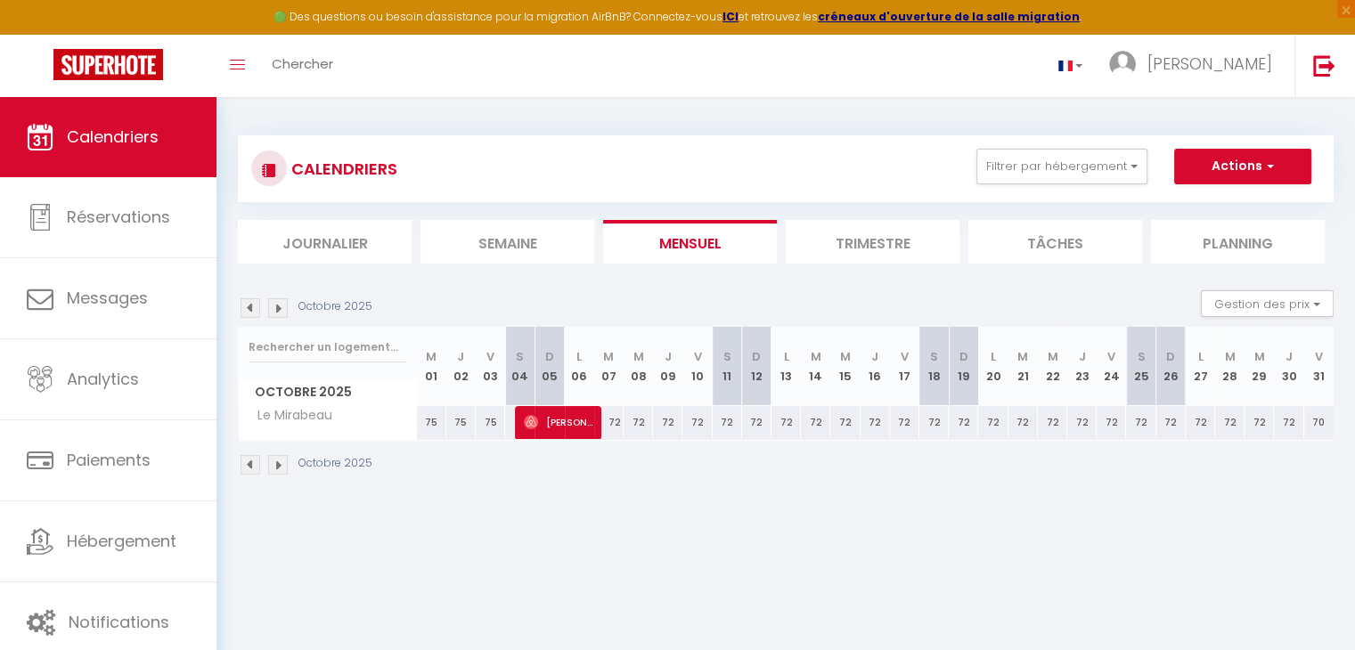
click at [251, 468] on img at bounding box center [251, 465] width 20 height 20
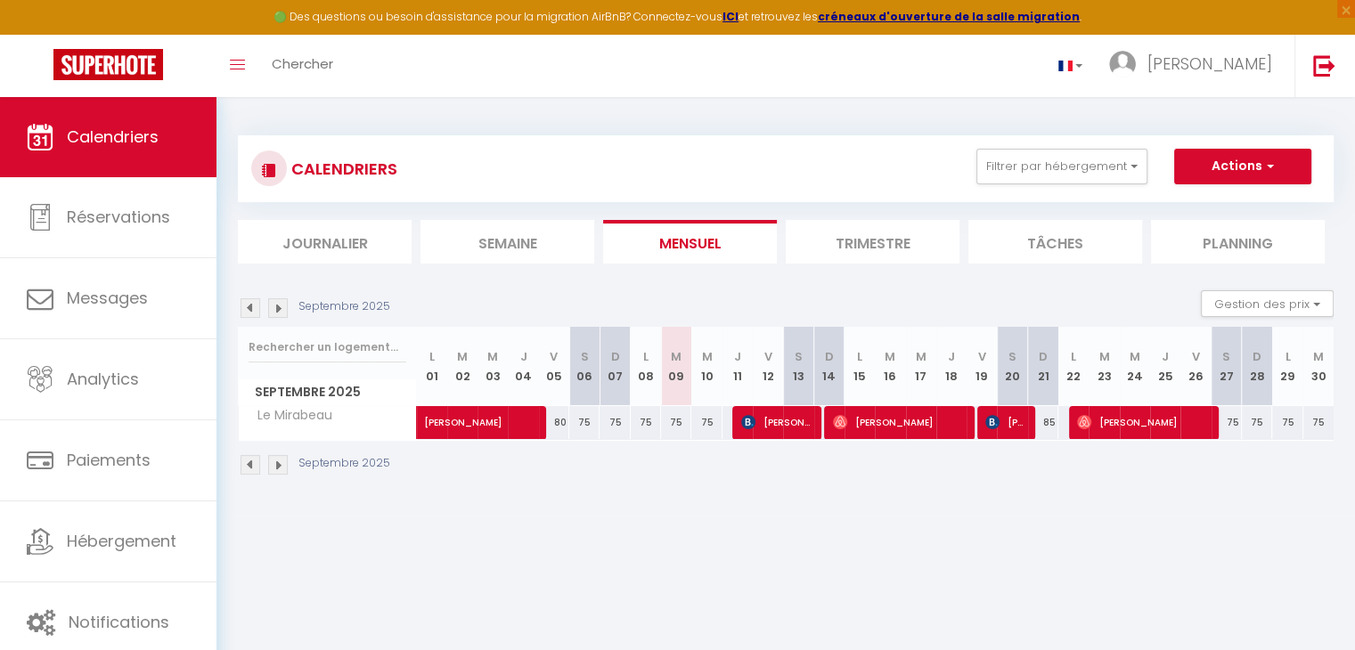
click at [1230, 418] on div "75" at bounding box center [1227, 422] width 30 height 33
type input "75"
type input "[PERSON_NAME] 27 Septembre 2025"
type input "Dim 28 Septembre 2025"
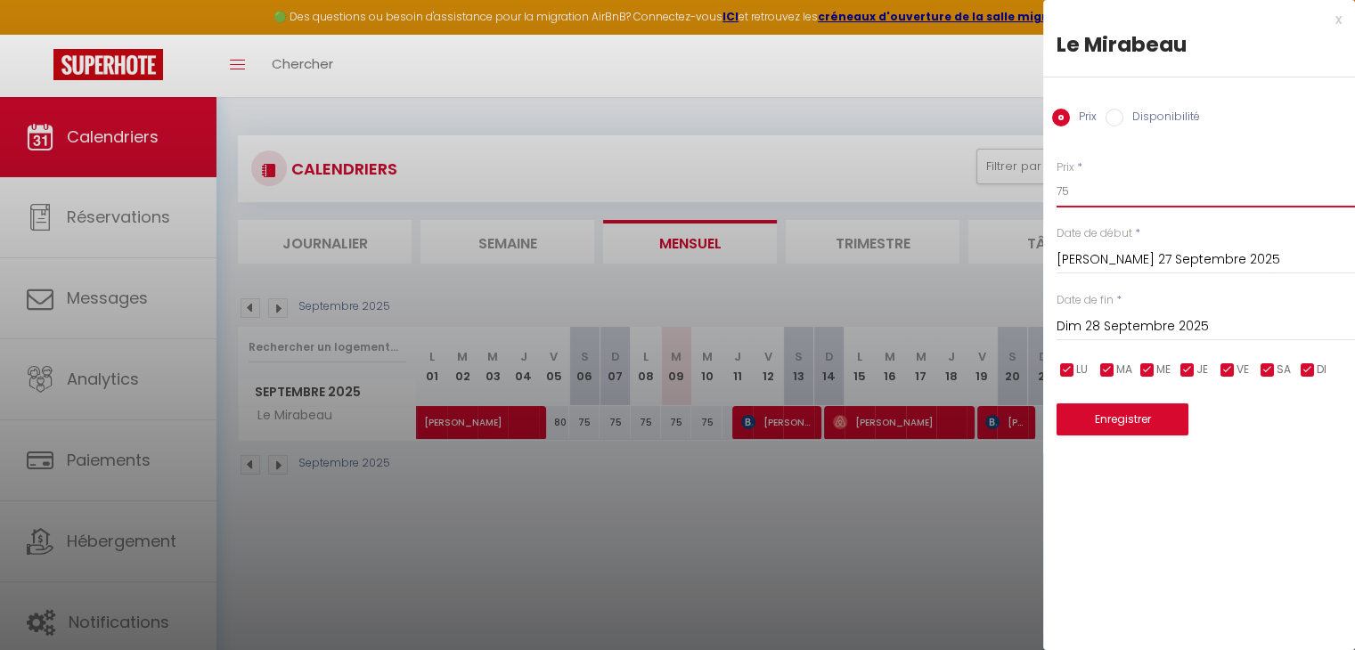
click at [1094, 189] on input "75" at bounding box center [1206, 192] width 298 height 32
type input "72"
click at [1105, 325] on input "Dim 28 Septembre 2025" at bounding box center [1206, 326] width 298 height 23
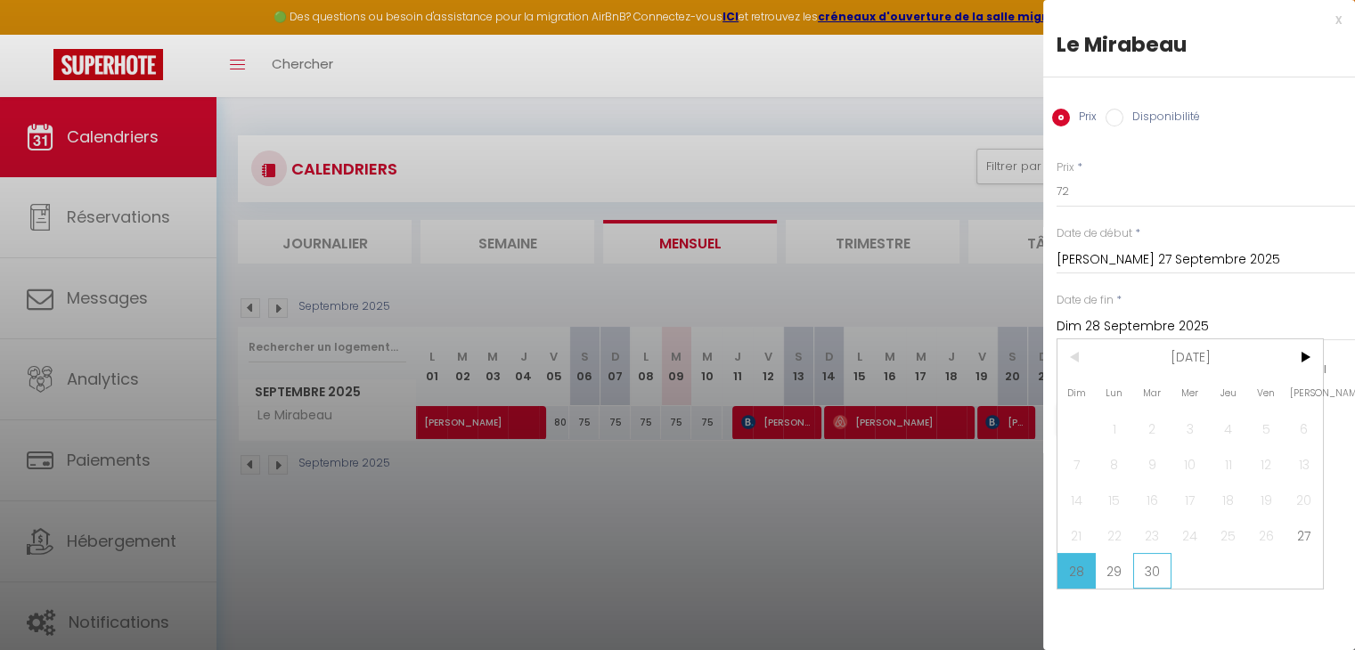
click at [1156, 581] on span "30" at bounding box center [1152, 571] width 38 height 36
type input "[DATE] Septembre 2025"
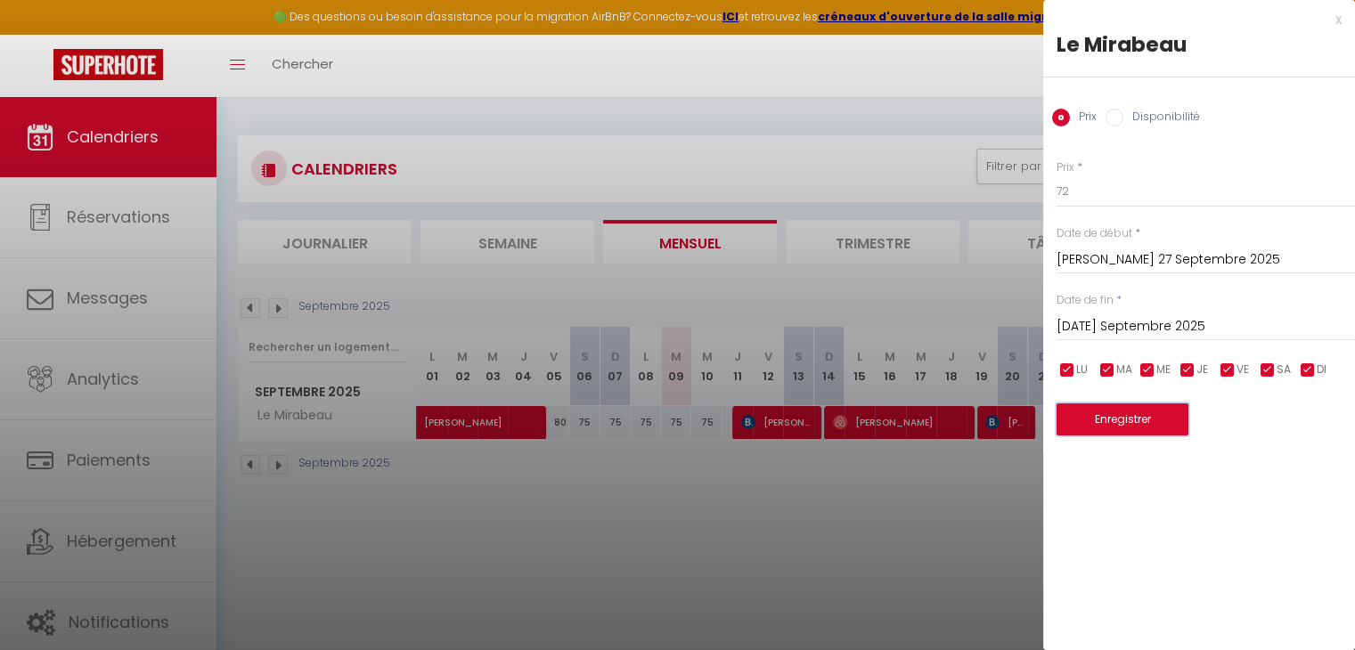
click at [1144, 423] on button "Enregistrer" at bounding box center [1123, 420] width 132 height 32
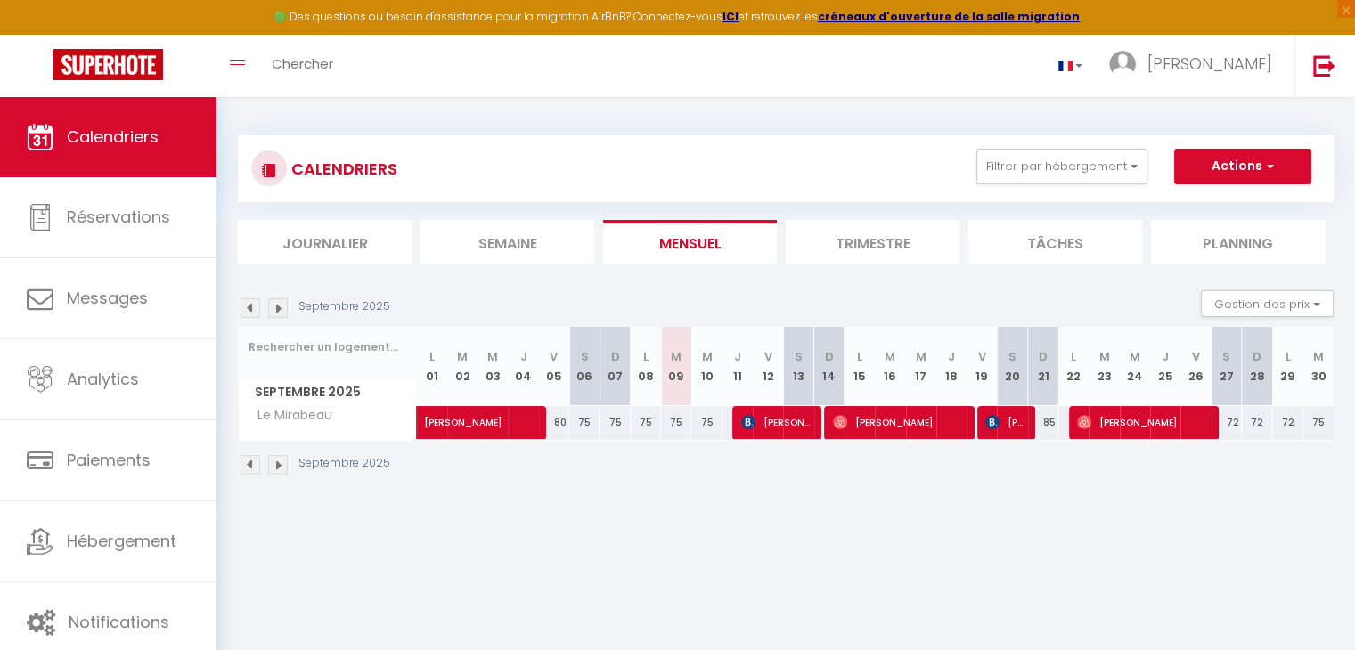
click at [1320, 421] on div "75" at bounding box center [1319, 422] width 30 height 33
type input "75"
type input "[DATE] Septembre 2025"
type input "Mer 01 Octobre 2025"
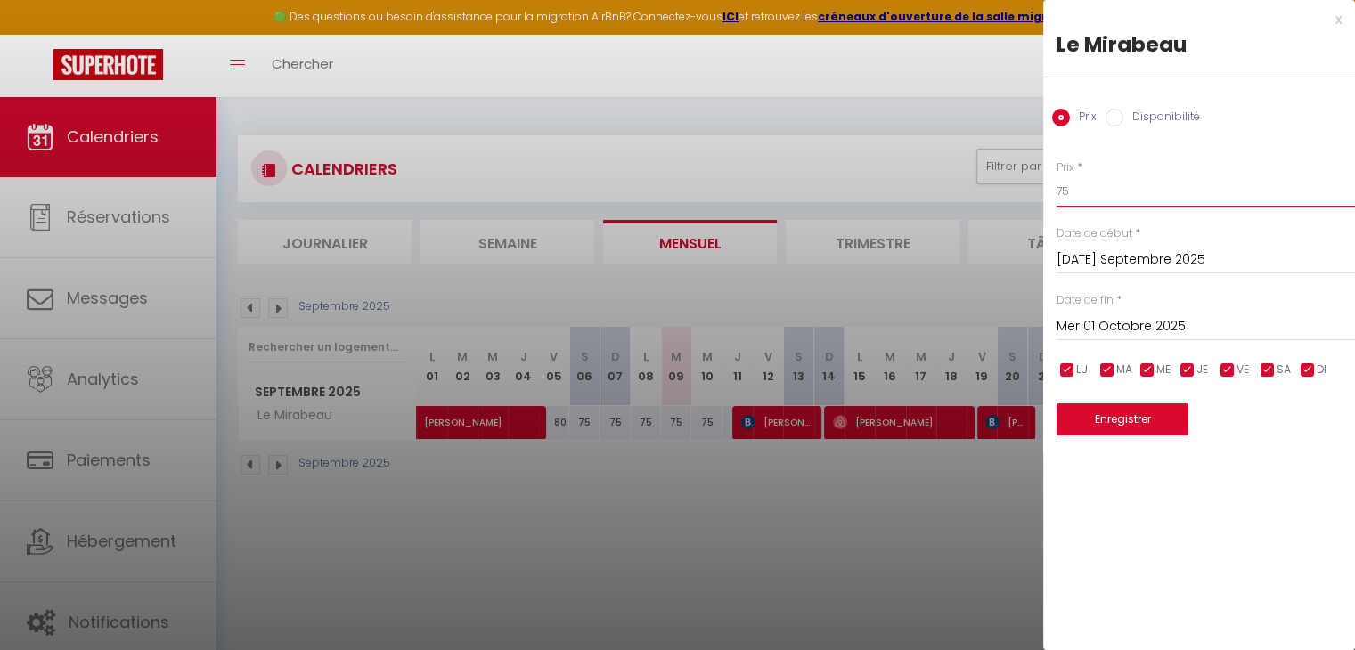
click at [1092, 191] on input "75" at bounding box center [1206, 192] width 298 height 32
type input "72"
click at [1111, 323] on input "Mer 01 Octobre 2025" at bounding box center [1206, 326] width 298 height 23
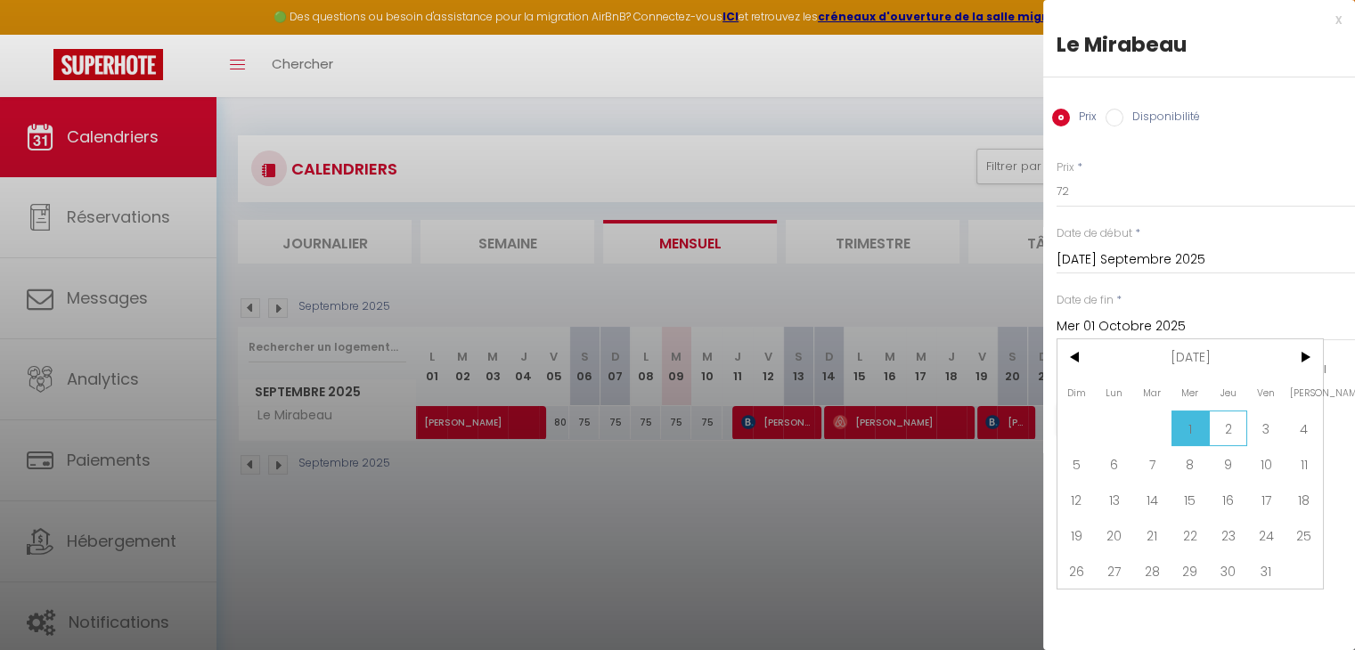
click at [1232, 431] on span "2" at bounding box center [1228, 429] width 38 height 36
type input "Jeu 02 Octobre 2025"
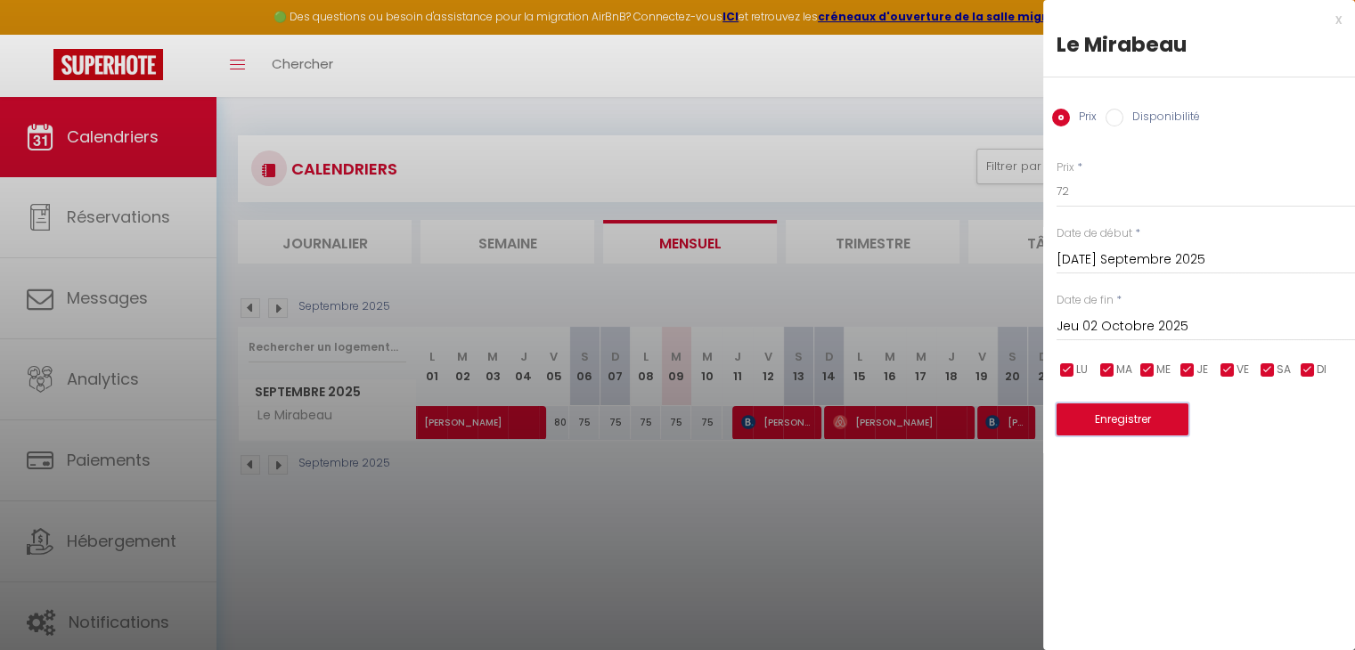
click at [1141, 423] on button "Enregistrer" at bounding box center [1123, 420] width 132 height 32
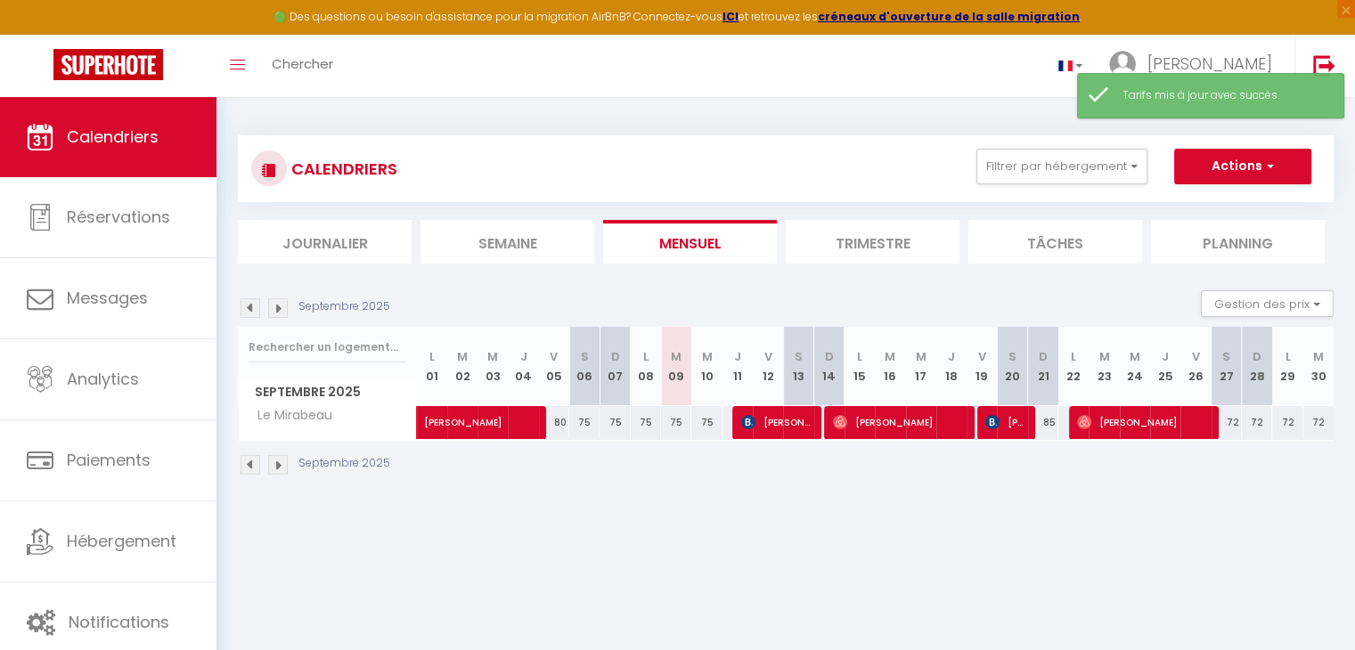
click at [274, 471] on img at bounding box center [278, 465] width 20 height 20
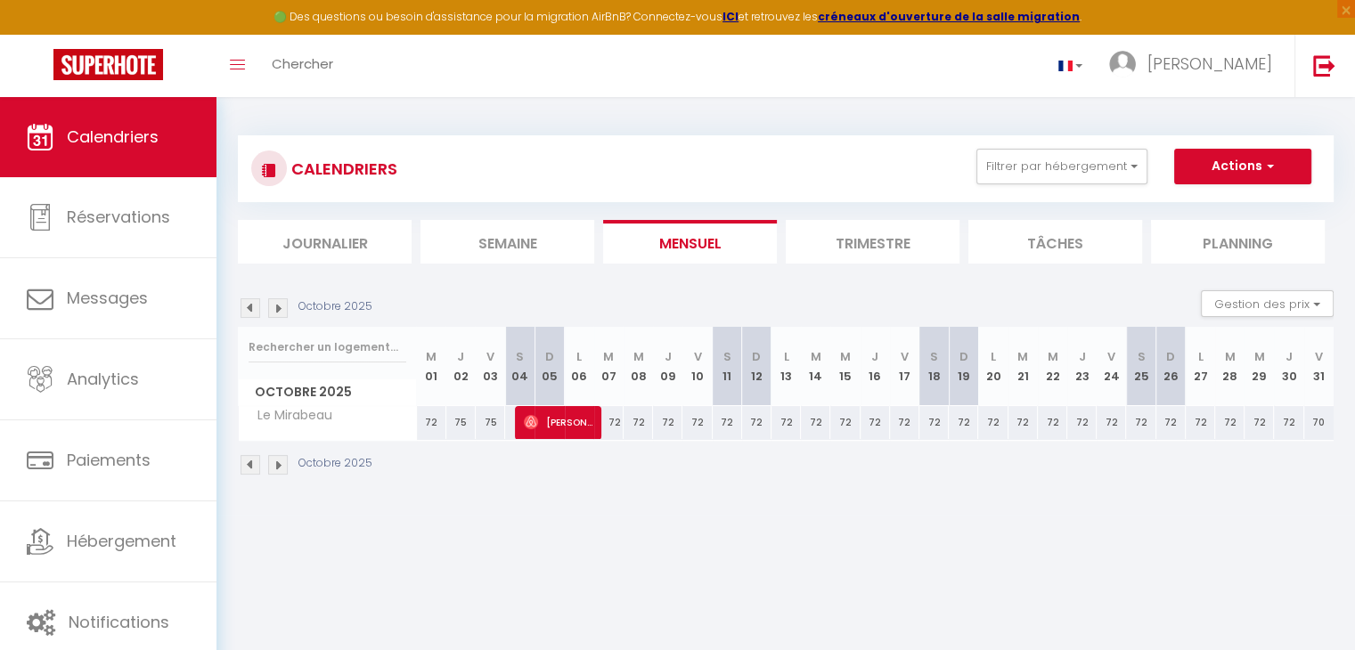
click at [428, 414] on div "72" at bounding box center [431, 422] width 29 height 33
type input "72"
type input "Mer 01 Octobre 2025"
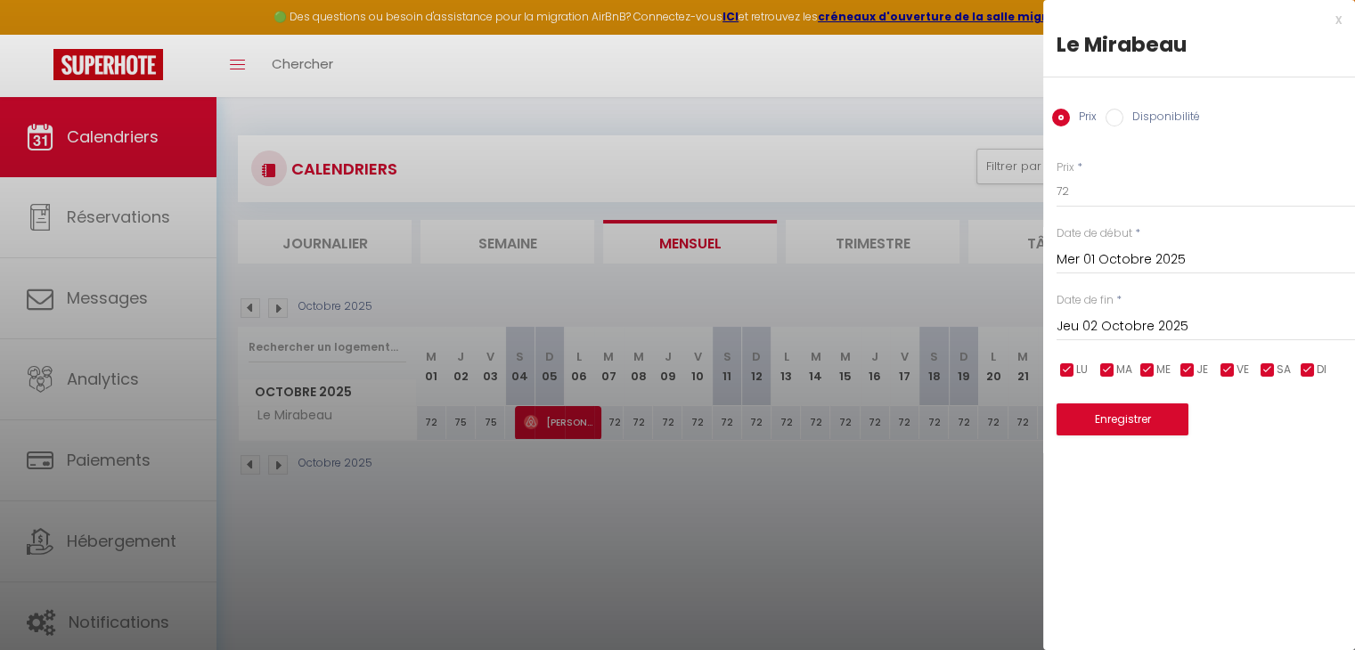
click at [1094, 321] on input "Jeu 02 Octobre 2025" at bounding box center [1206, 326] width 298 height 23
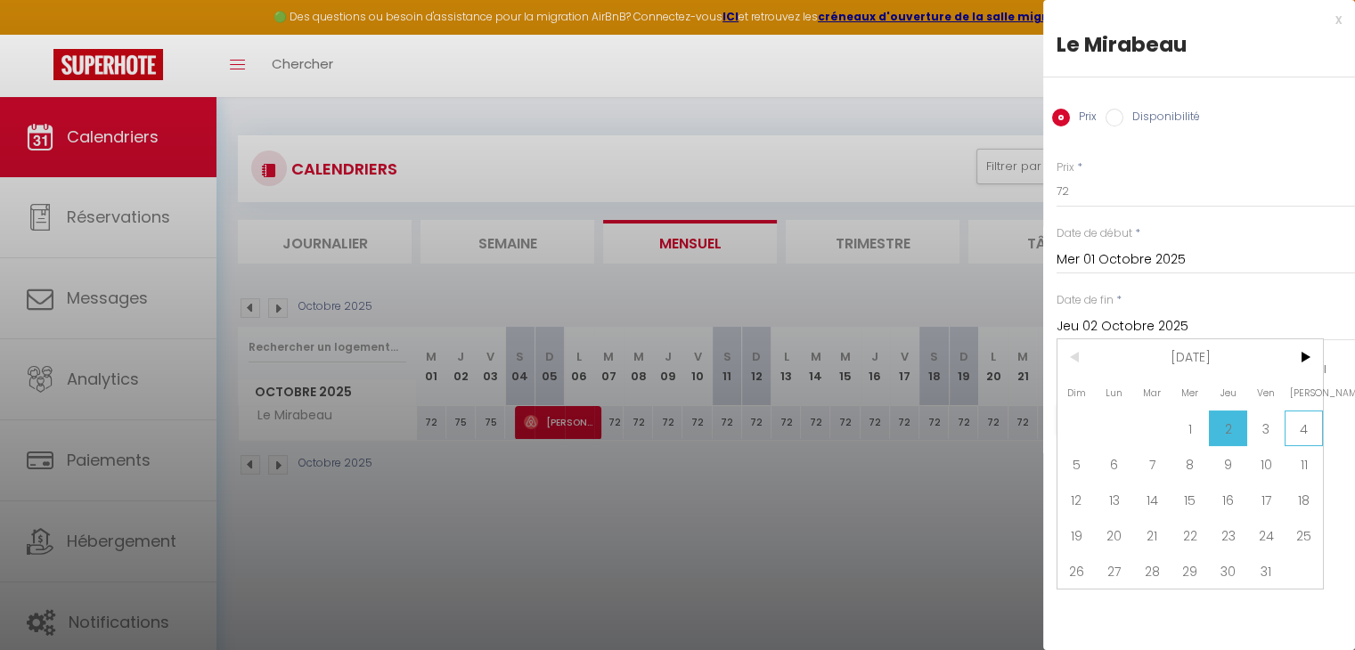
click at [1308, 429] on span "4" at bounding box center [1304, 429] width 38 height 36
type input "[PERSON_NAME] 04 Octobre 2025"
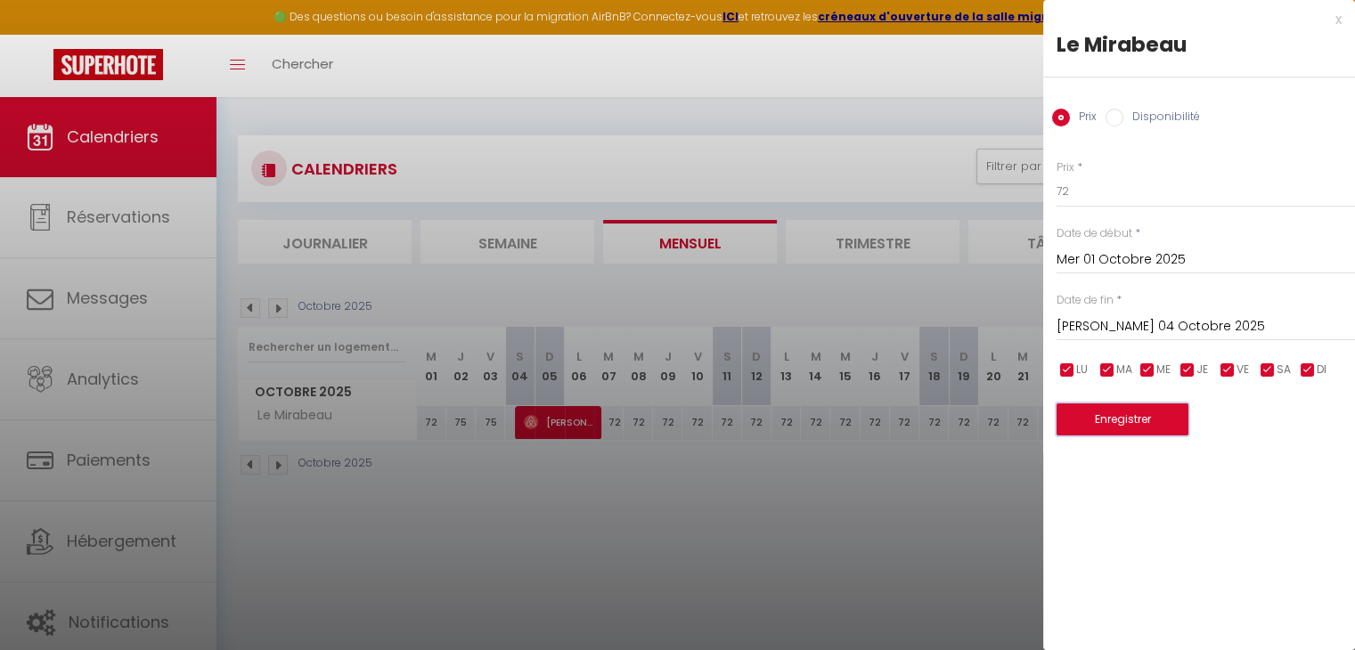
click at [1149, 422] on button "Enregistrer" at bounding box center [1123, 420] width 132 height 32
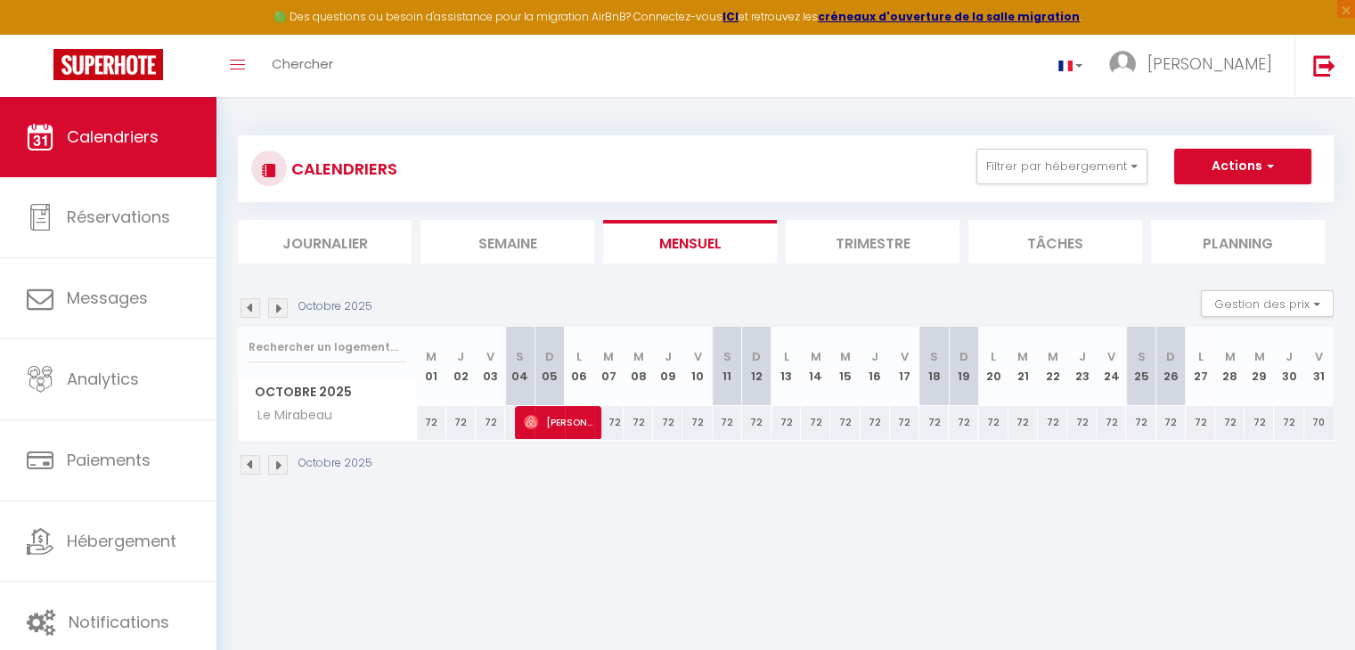
click at [246, 462] on img at bounding box center [251, 465] width 20 height 20
